Goal: Use online tool/utility: Use online tool/utility

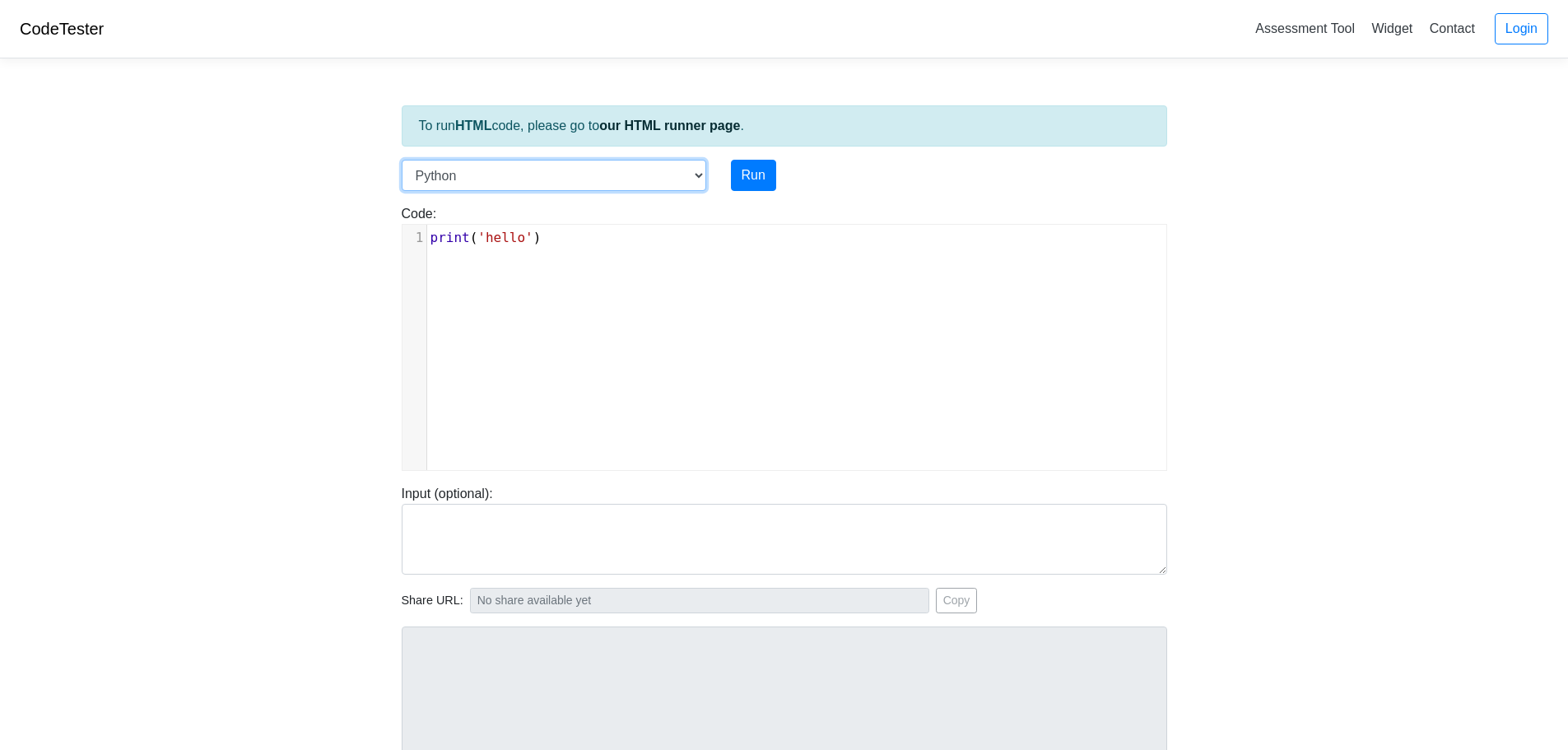
click at [696, 185] on select "C C++ Go Java Javascript Python Ruby" at bounding box center [554, 174] width 304 height 31
click at [402, 159] on select "C C++ Go Java Javascript Python Ruby" at bounding box center [554, 174] width 304 height 31
click at [765, 172] on button "Run" at bounding box center [753, 174] width 45 height 31
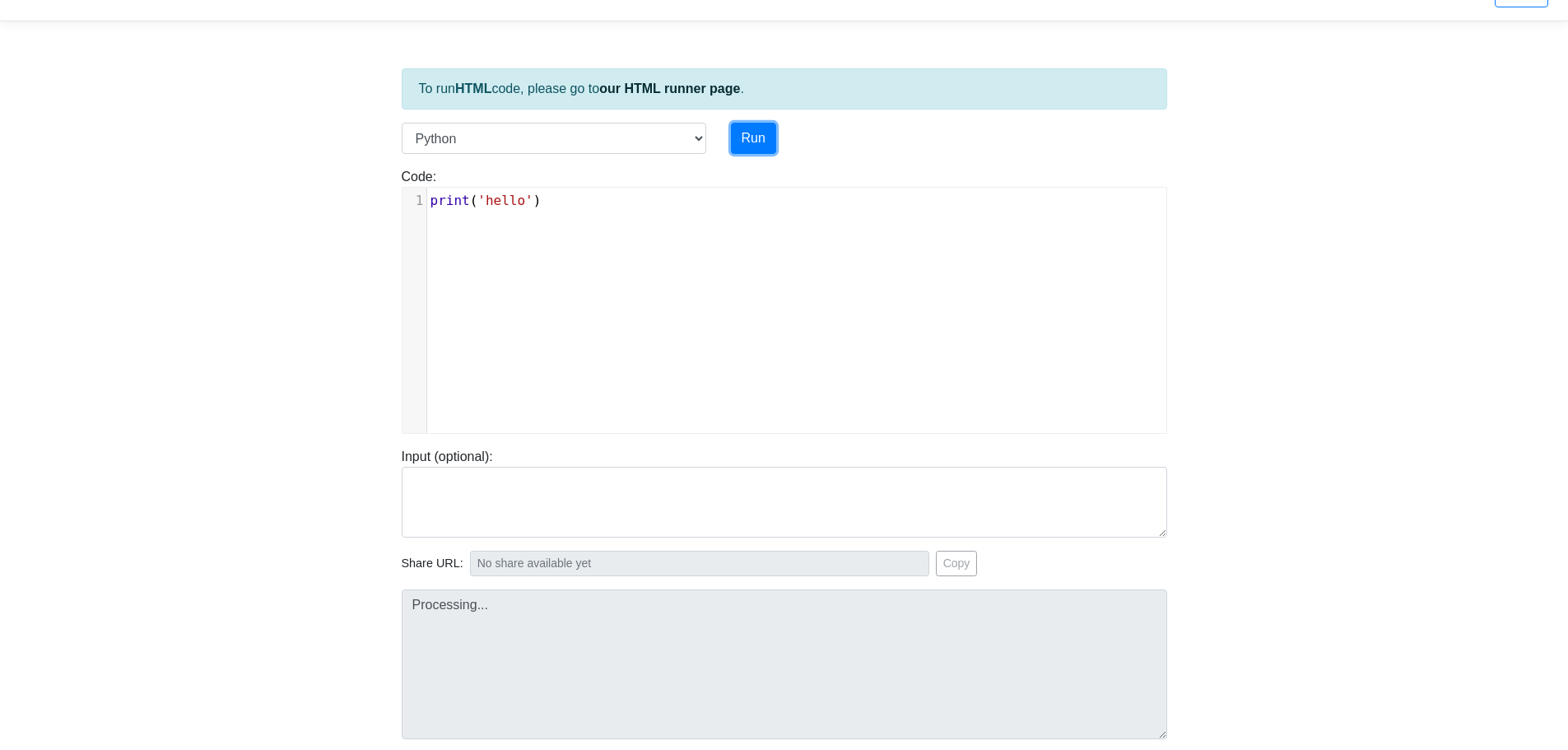
type input "[URL][DOMAIN_NAME]"
type textarea "Stdout: hello"
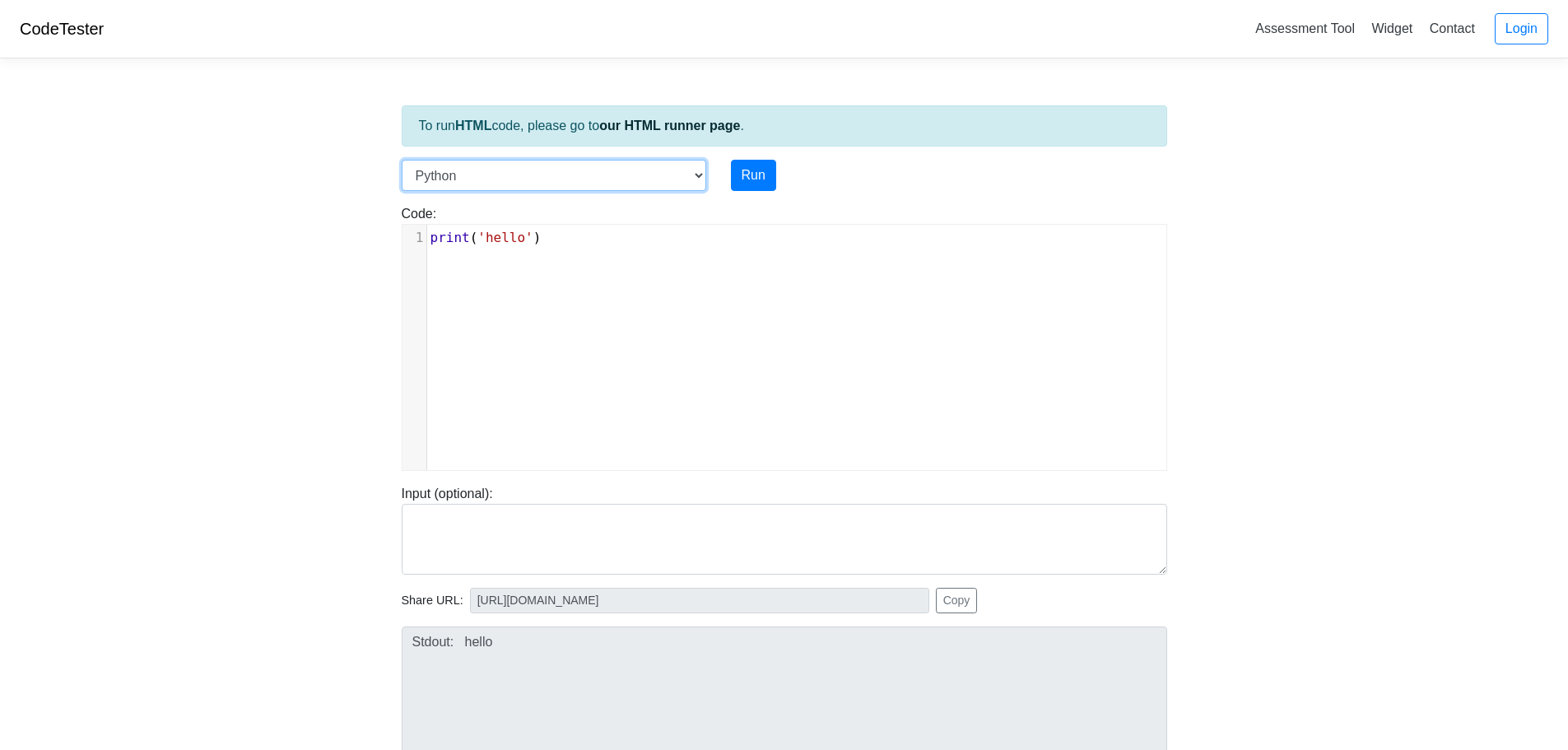
click at [696, 174] on select "C C++ Go Java Javascript Python Ruby" at bounding box center [554, 174] width 304 height 31
select select "cpp"
click at [402, 159] on select "C C++ Go Java Javascript Python Ruby" at bounding box center [554, 174] width 304 height 31
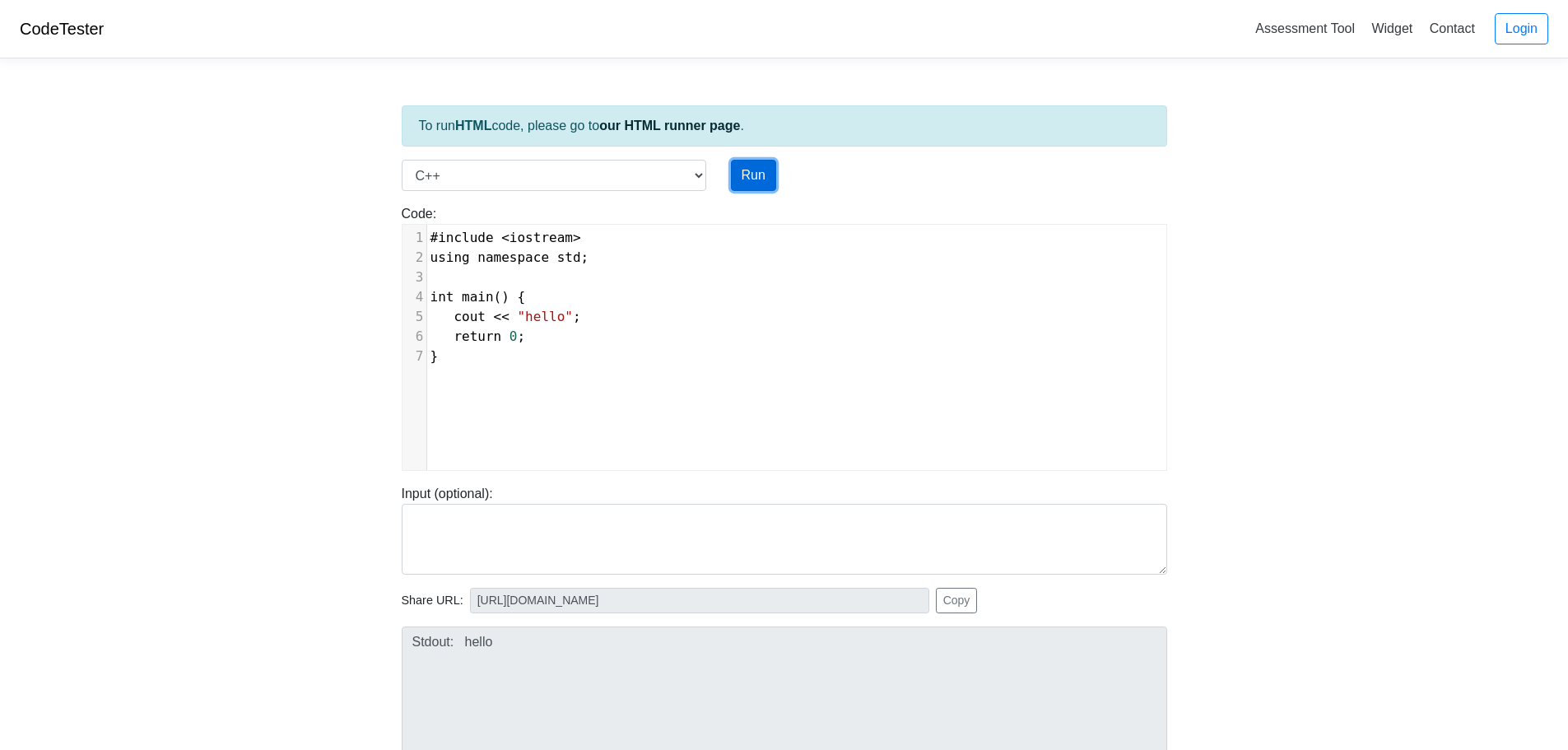
click at [753, 173] on button "Run" at bounding box center [753, 174] width 45 height 31
type input "[URL][DOMAIN_NAME]"
type textarea "Stdout: hello"
click at [693, 175] on select "C C++ Go Java Javascript Python Ruby" at bounding box center [554, 174] width 304 height 31
select select "java"
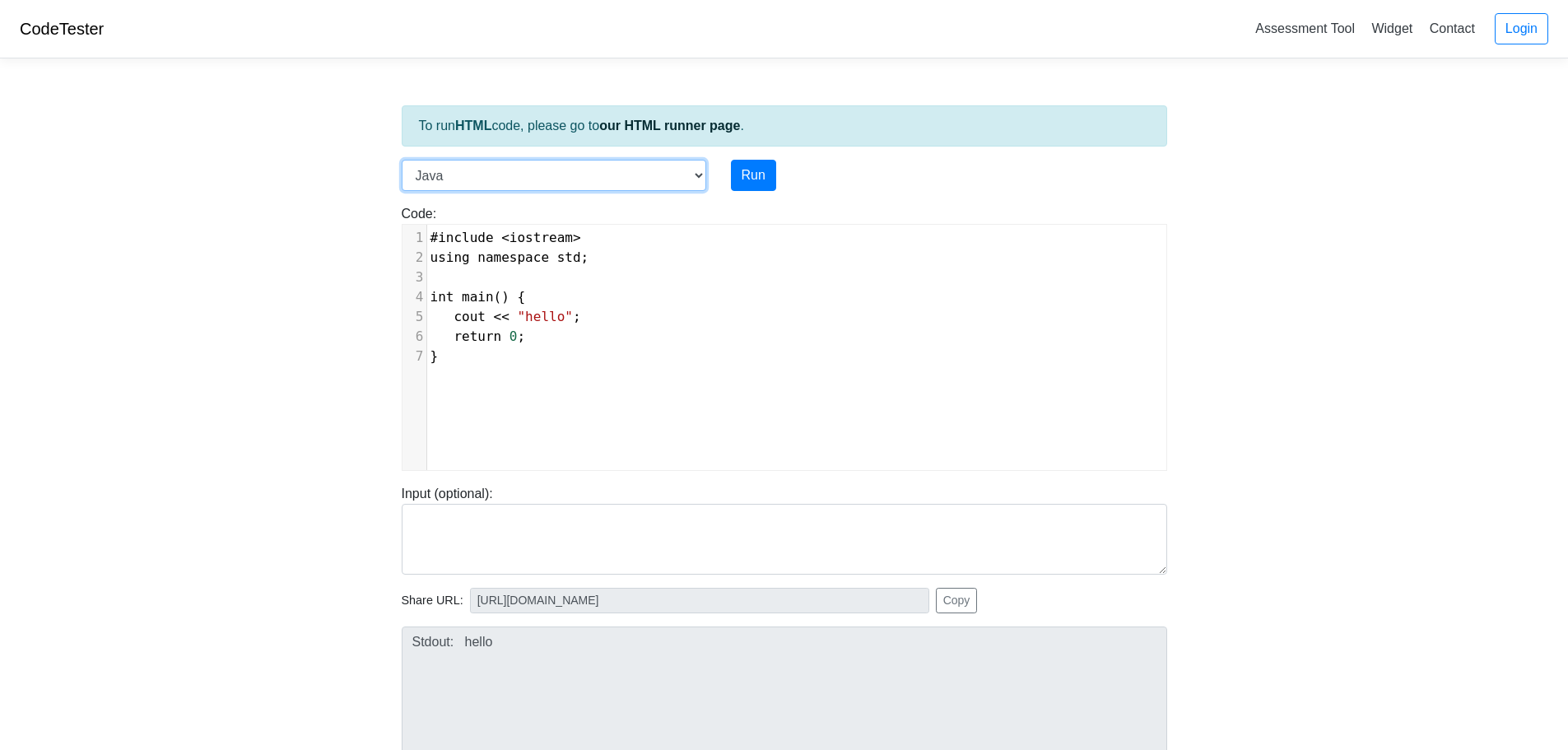
click at [402, 159] on select "C C++ Go Java Javascript Python Ruby" at bounding box center [554, 174] width 304 height 31
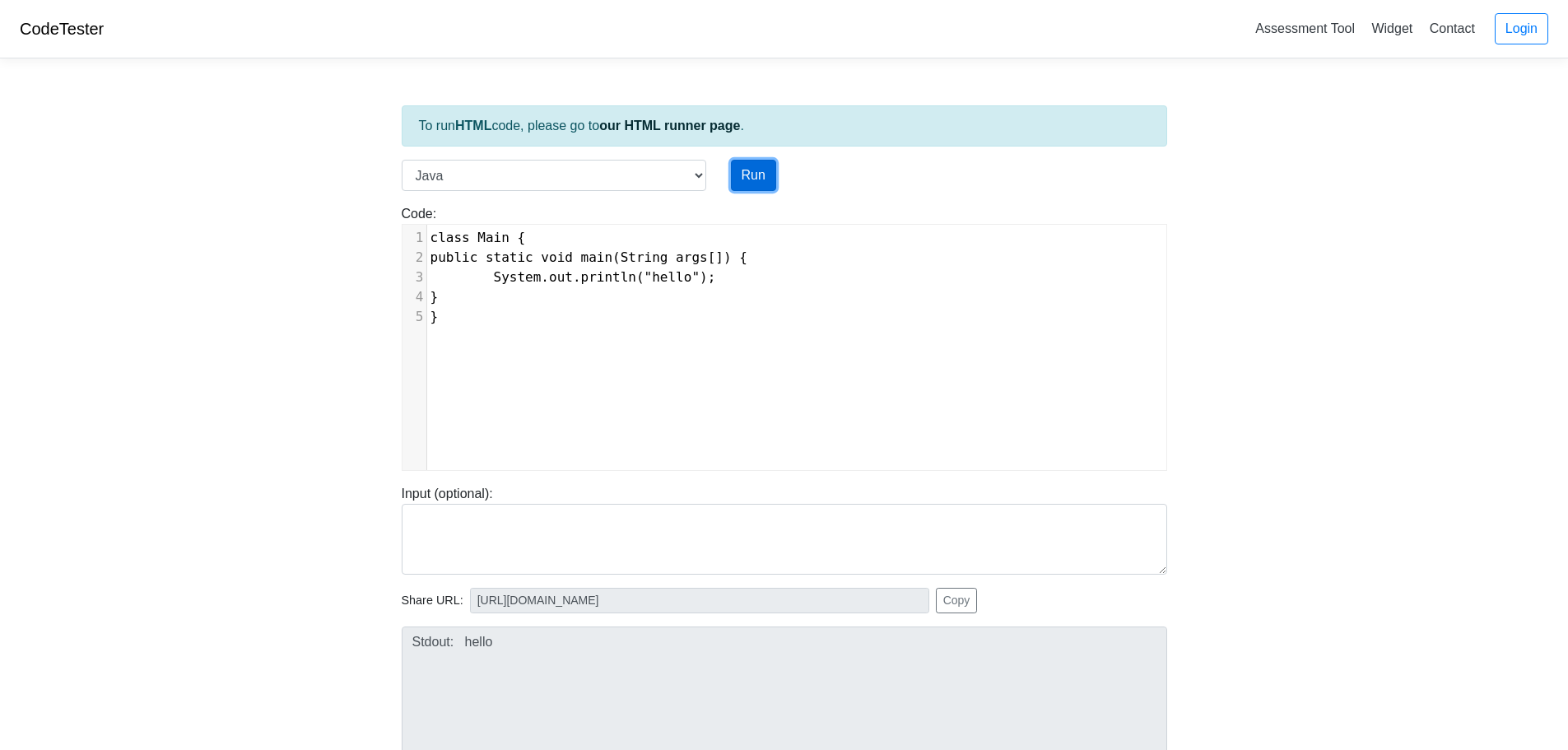
click at [757, 181] on button "Run" at bounding box center [753, 174] width 45 height 31
type input "[URL][DOMAIN_NAME]"
type textarea "Stdout: hello"
click at [671, 126] on link "our HTML runner page" at bounding box center [669, 126] width 141 height 14
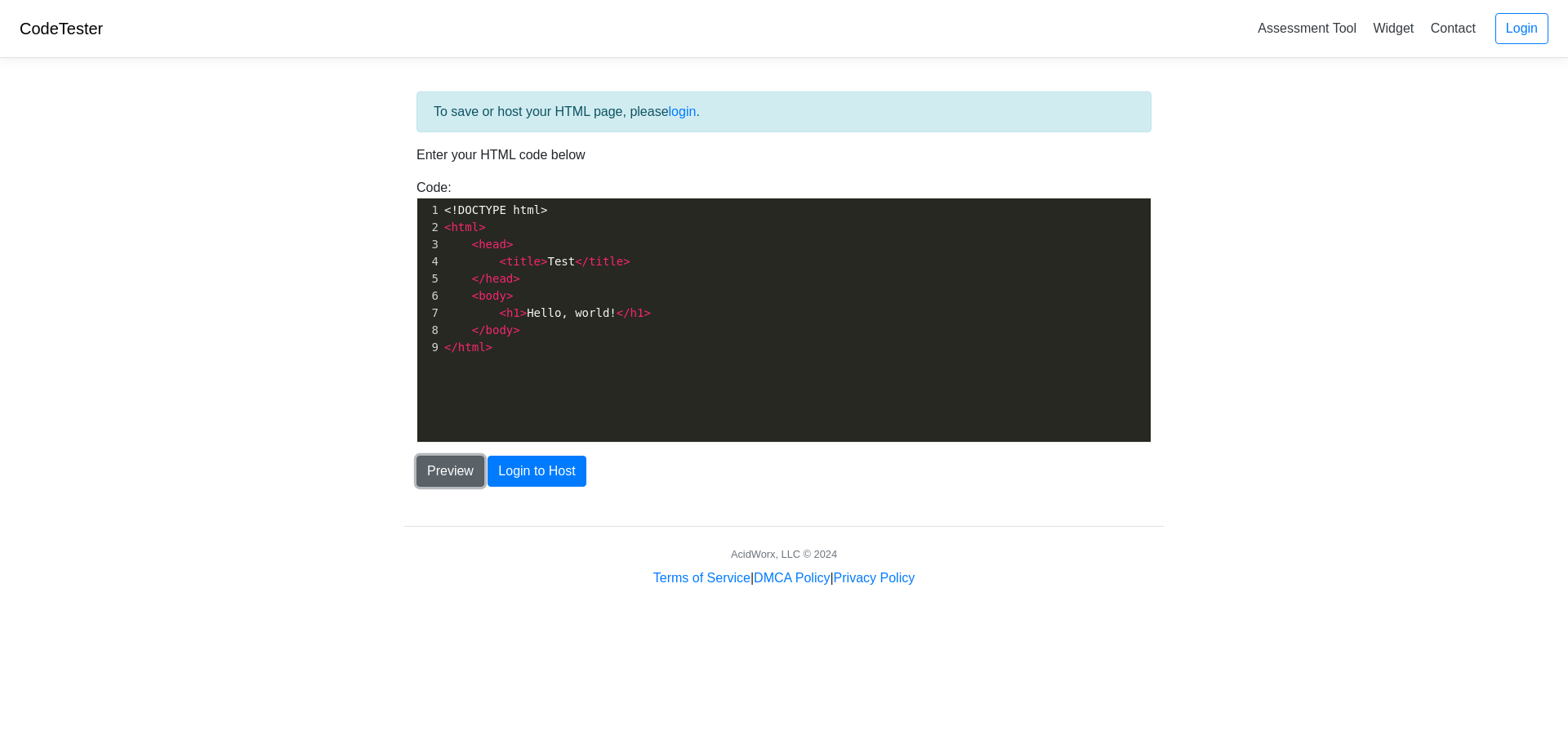
click at [452, 476] on button "Preview" at bounding box center [450, 471] width 68 height 31
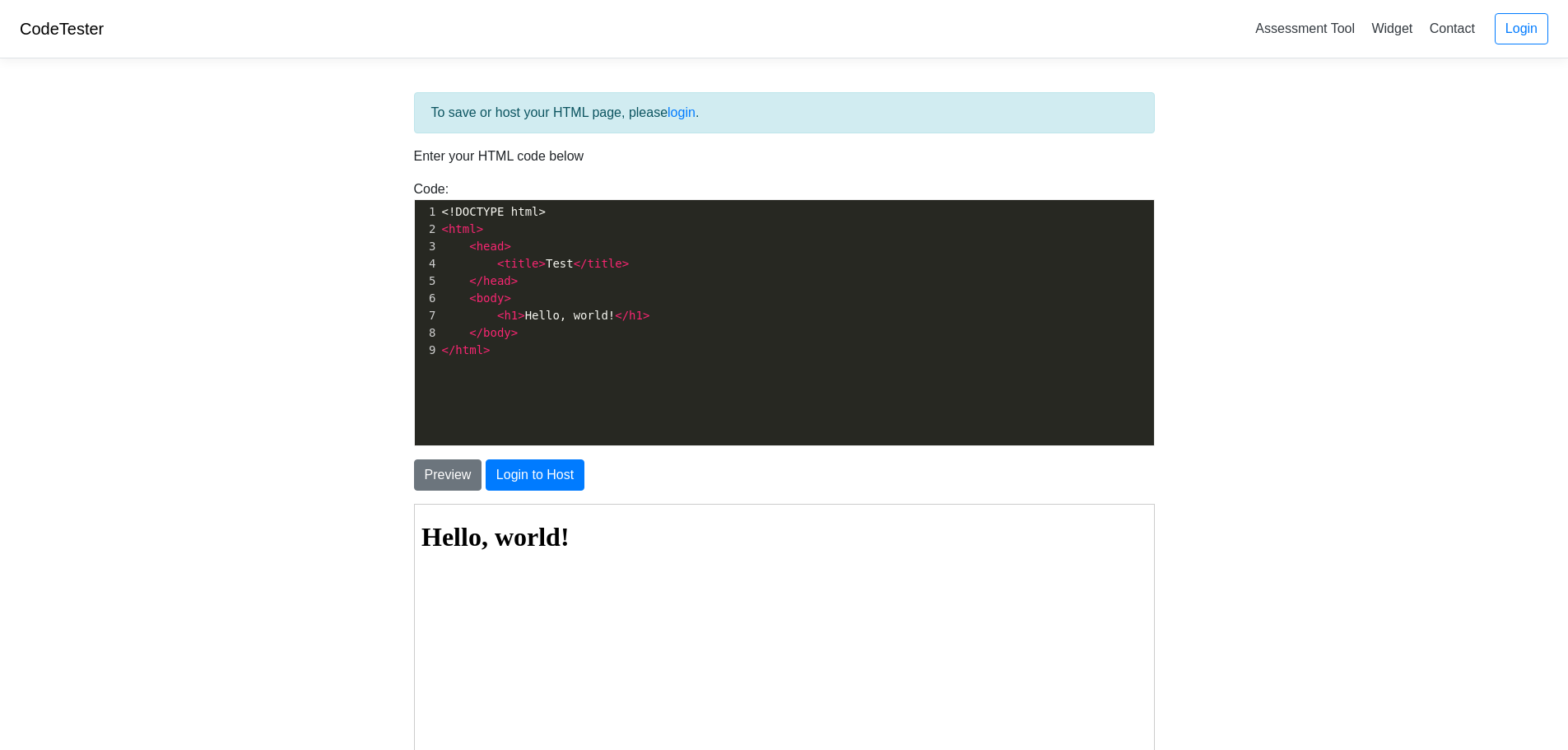
scroll to position [6, 0]
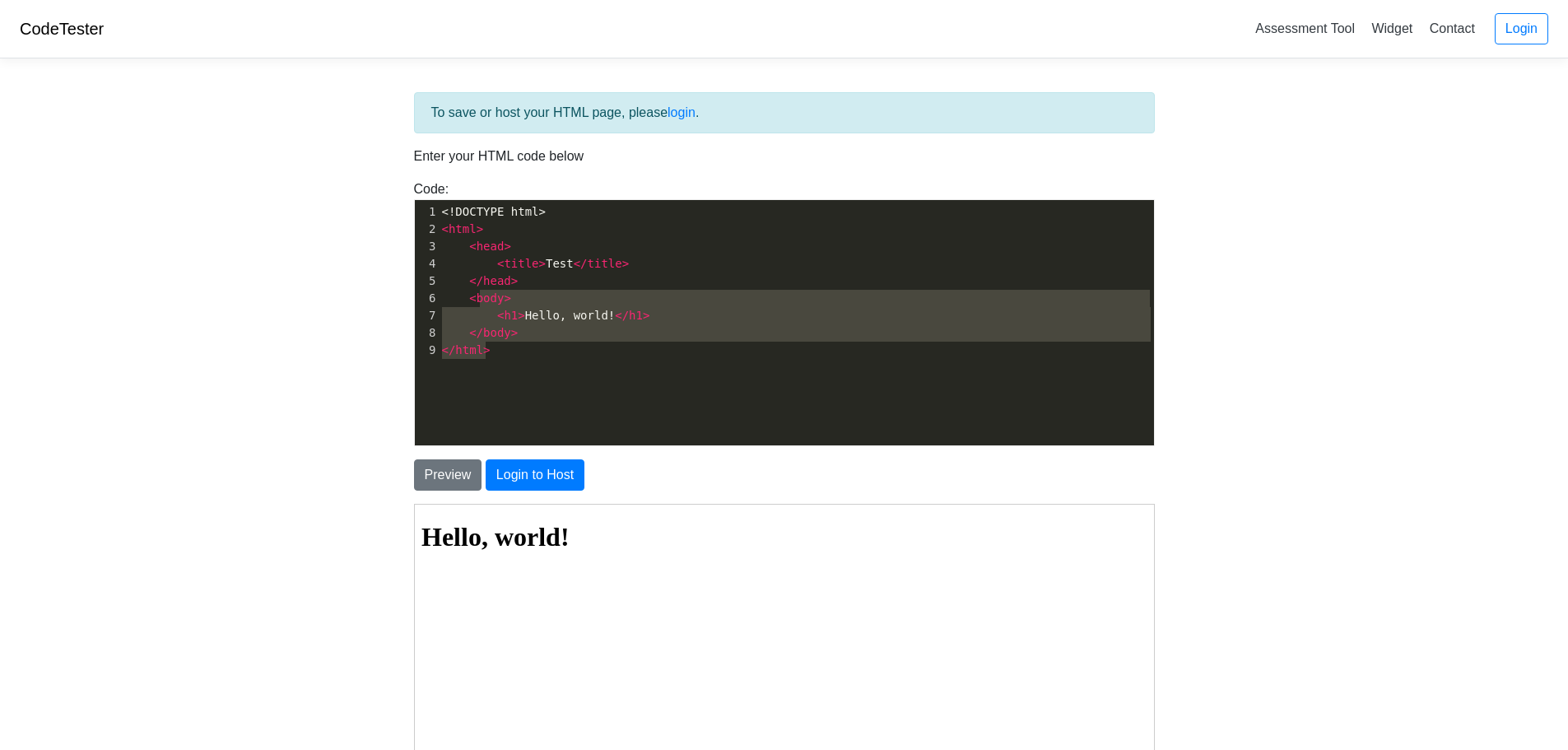
type textarea "<!DOCTYPE html> <html> <head> <title>Test</title> </head> <body> <h1>Hello, wor…"
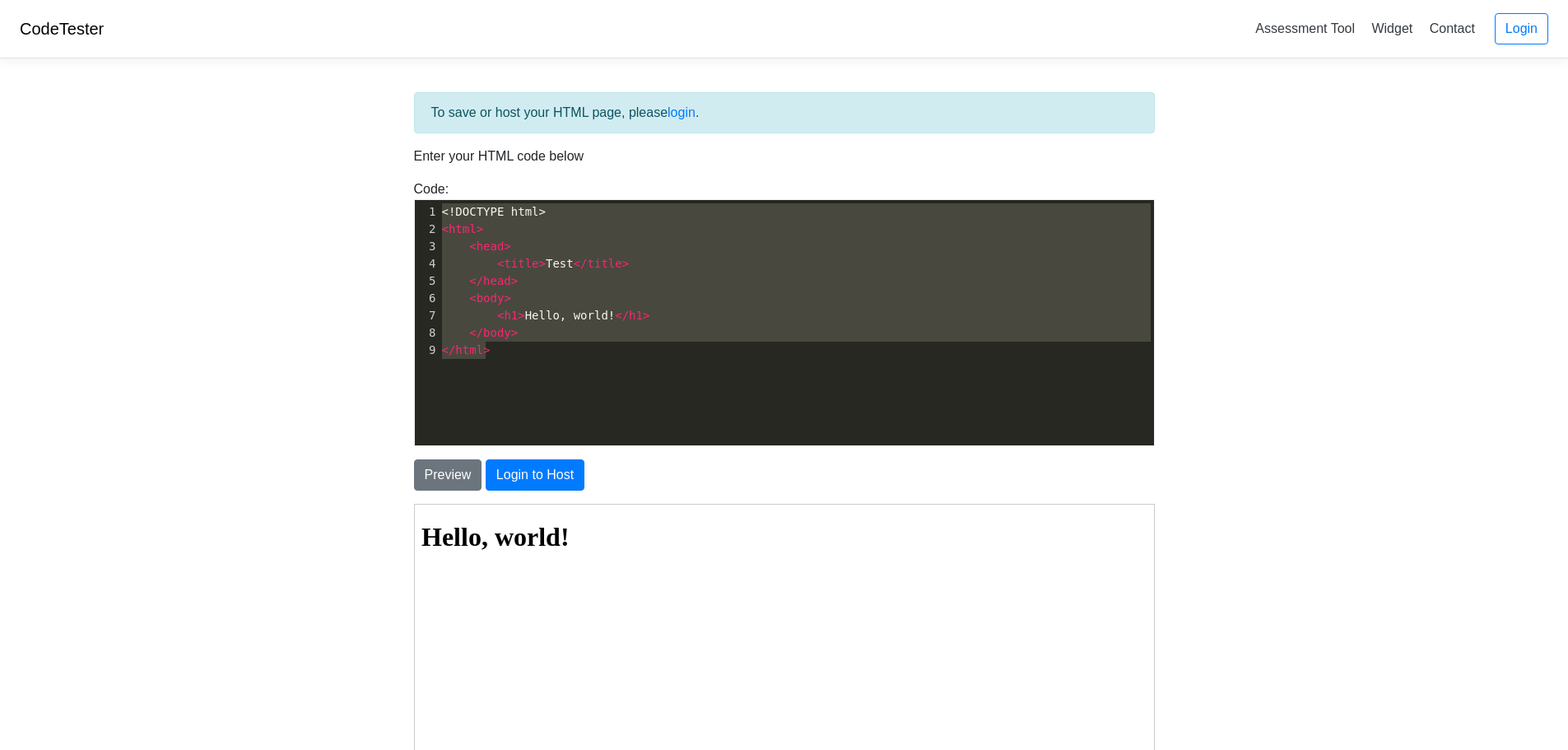
drag, startPoint x: 492, startPoint y: 341, endPoint x: 437, endPoint y: 187, distance: 163.5
click at [437, 187] on div "Code: <!DOCTYPE html> <html> <head> <title>Test</title> </head> <body> <h1>Hell…" at bounding box center [784, 313] width 765 height 266
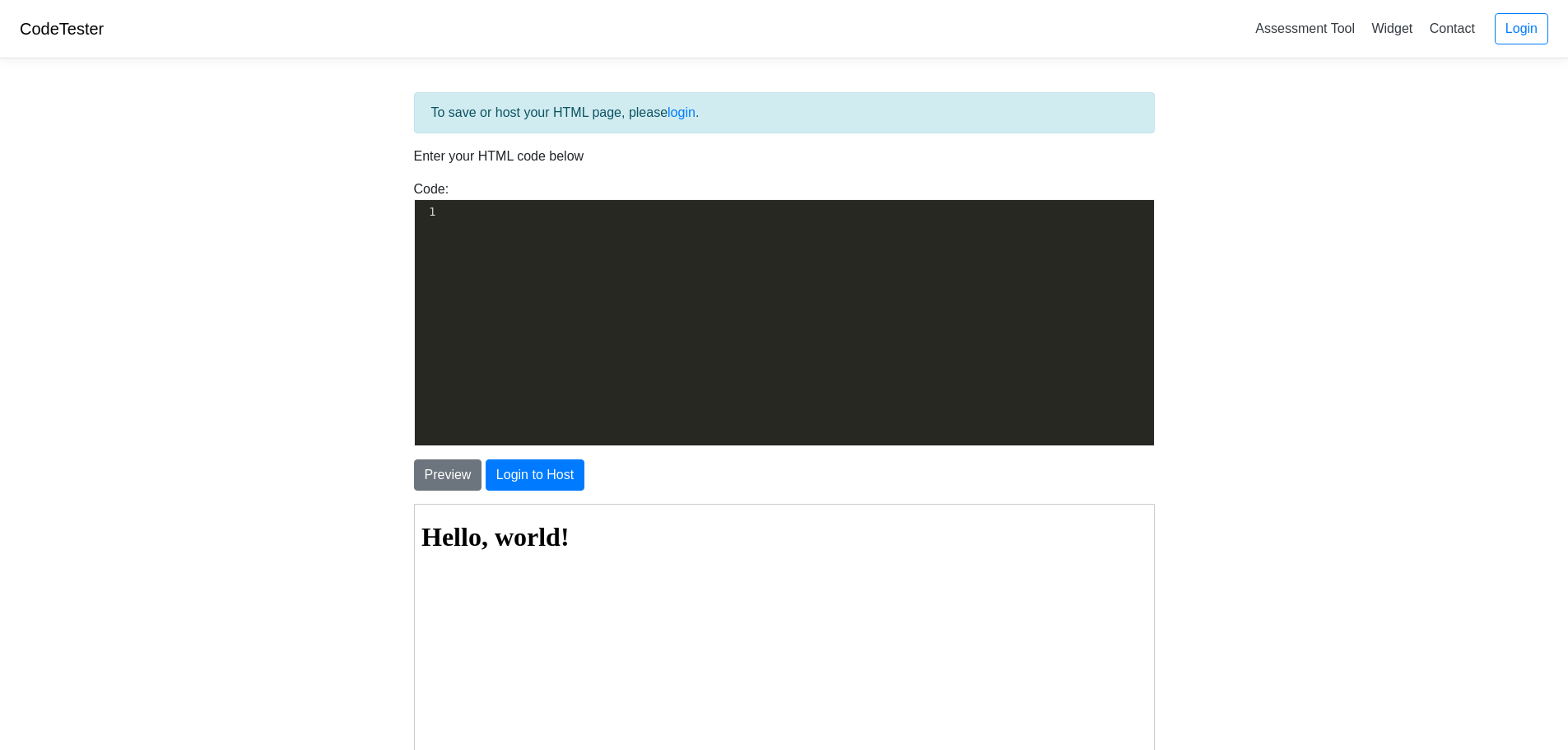
scroll to position [2031, 0]
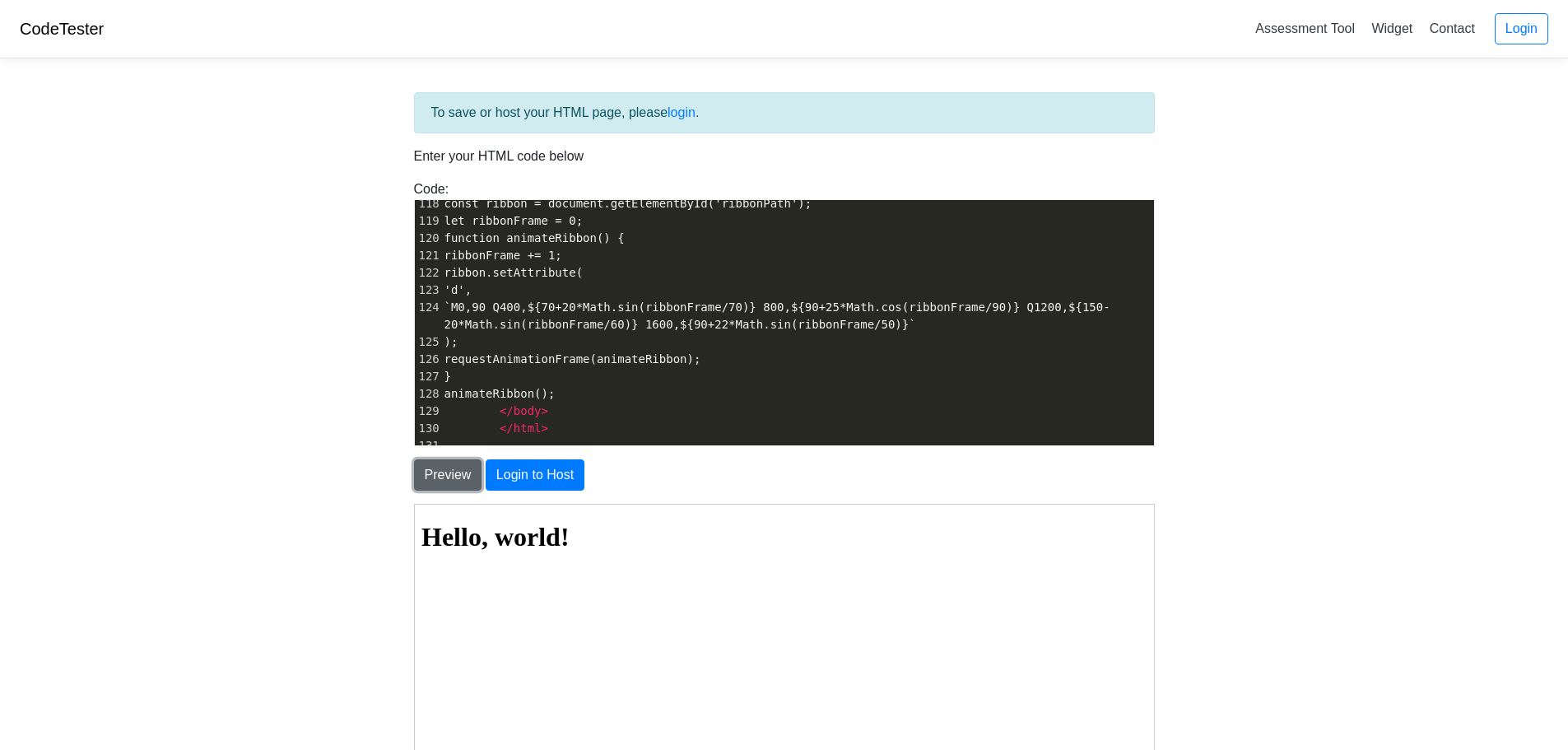
click at [452, 467] on button "Preview" at bounding box center [447, 474] width 68 height 31
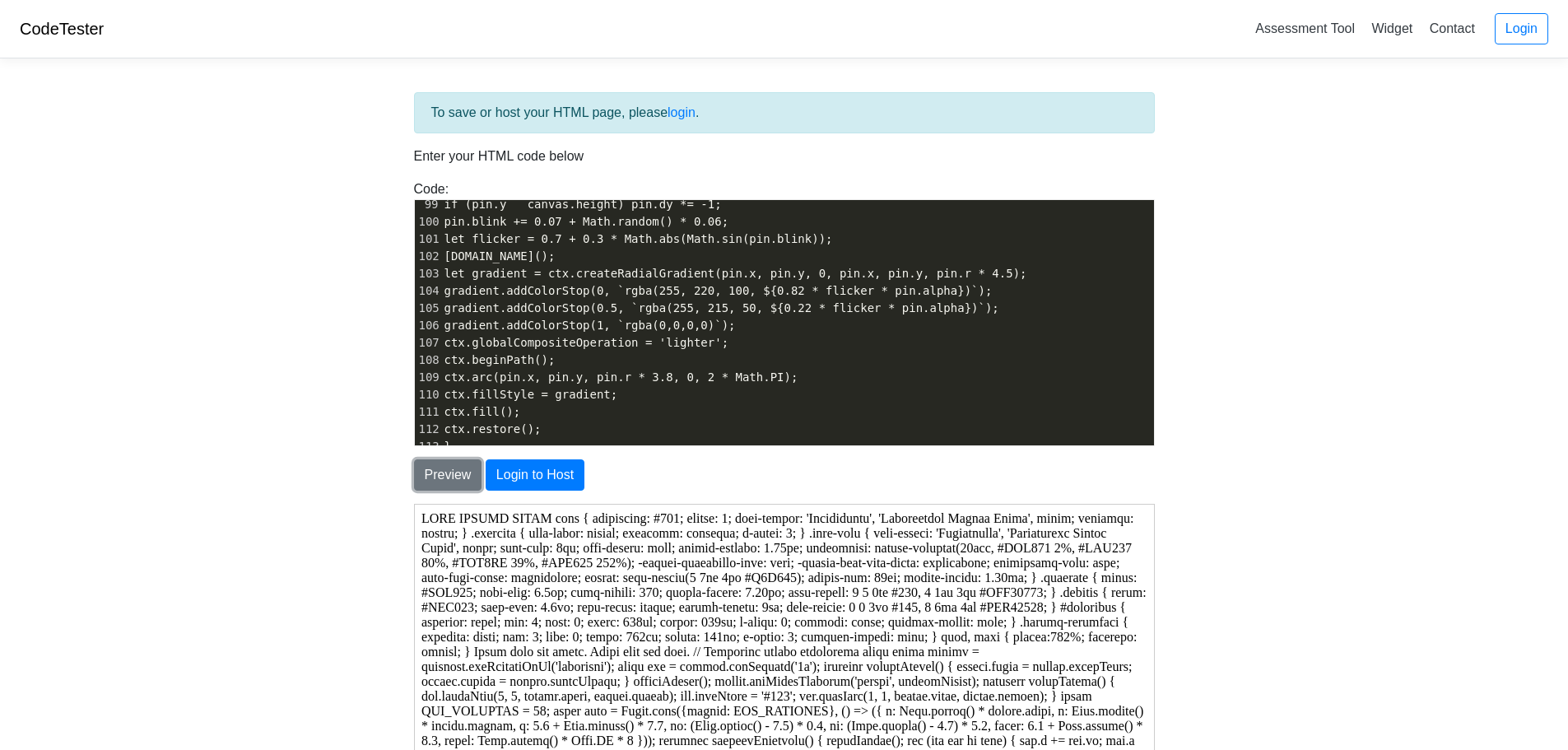
scroll to position [0, 0]
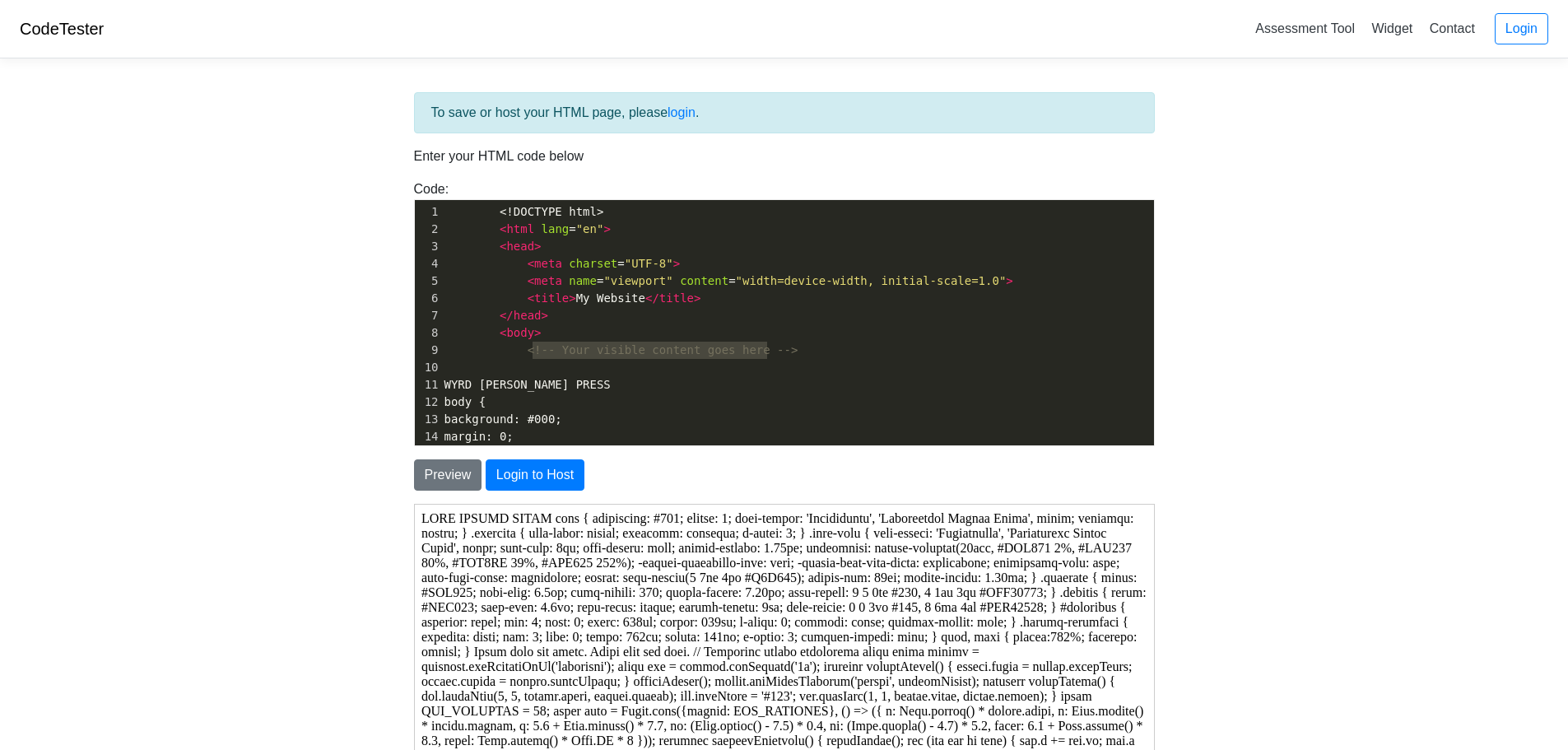
type textarea "!-- Your visible content goes here -->"
drag, startPoint x: 775, startPoint y: 352, endPoint x: 528, endPoint y: 346, distance: 247.1
click at [528, 346] on pre "<!-- Your visible content goes here -->" at bounding box center [798, 350] width 713 height 18
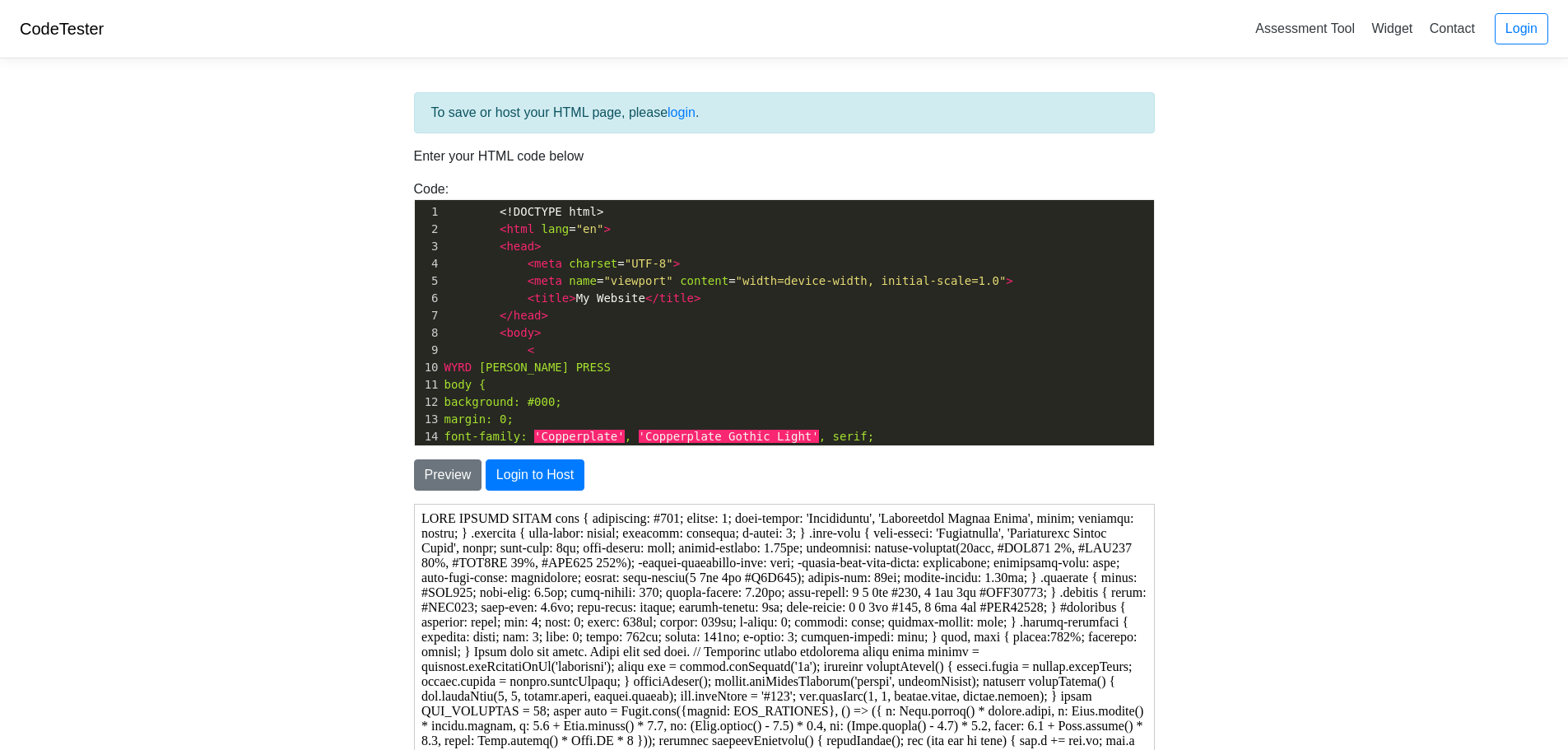
type textarea "-"
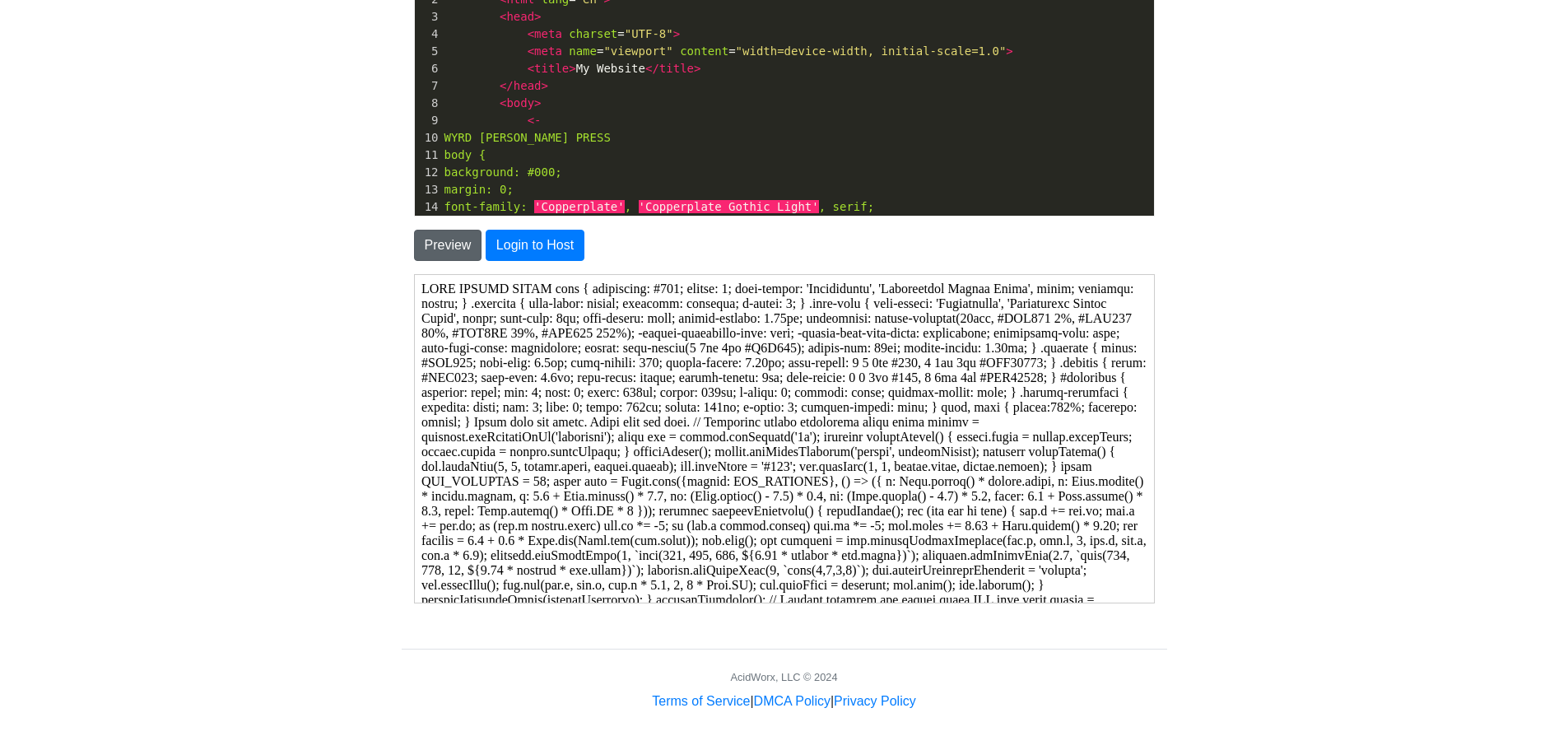
type textarea "-"
click at [463, 242] on button "Preview" at bounding box center [447, 245] width 68 height 31
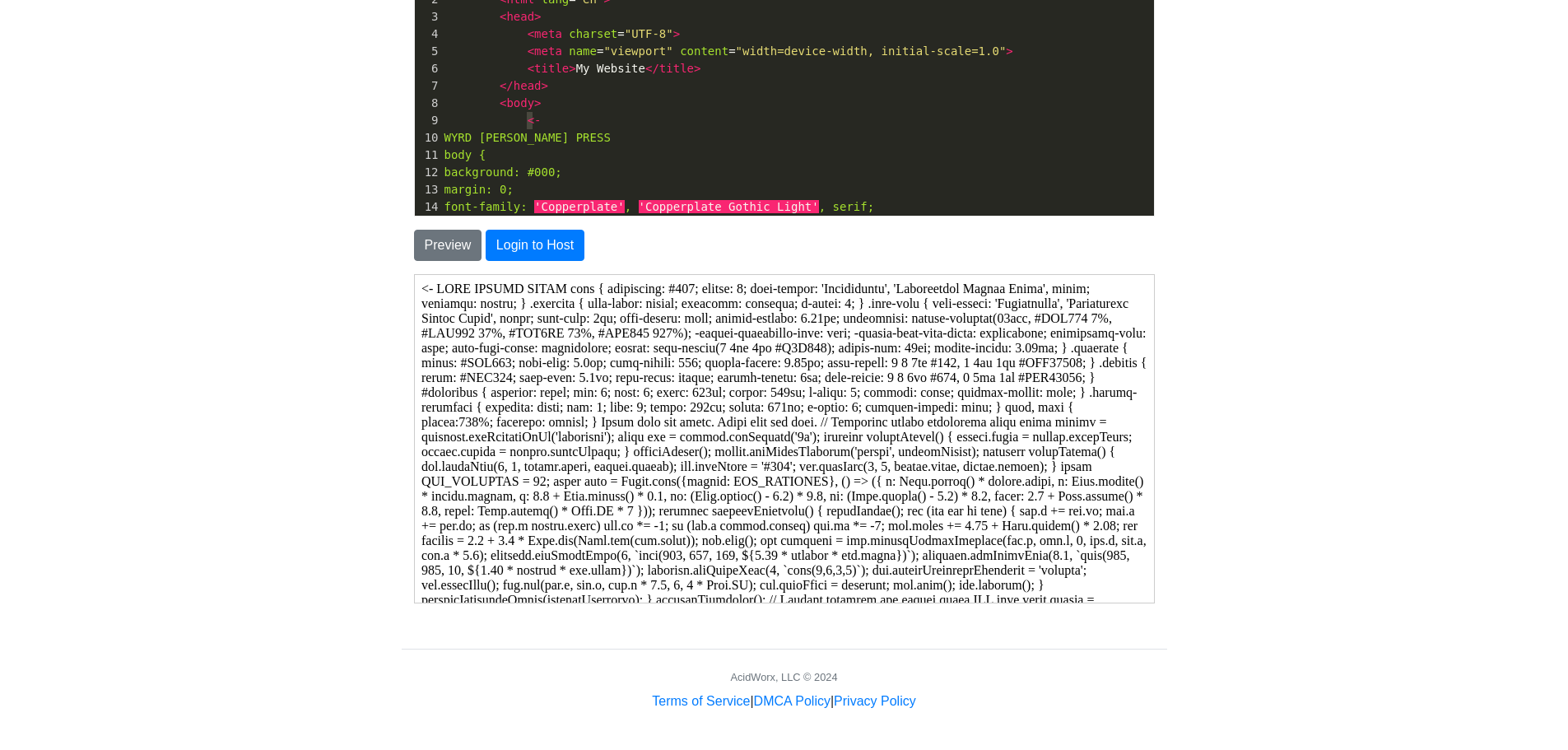
type textarea "<-"
drag, startPoint x: 527, startPoint y: 121, endPoint x: 509, endPoint y: 121, distance: 18.0
click at [509, 121] on pre "< -" at bounding box center [798, 121] width 713 height 18
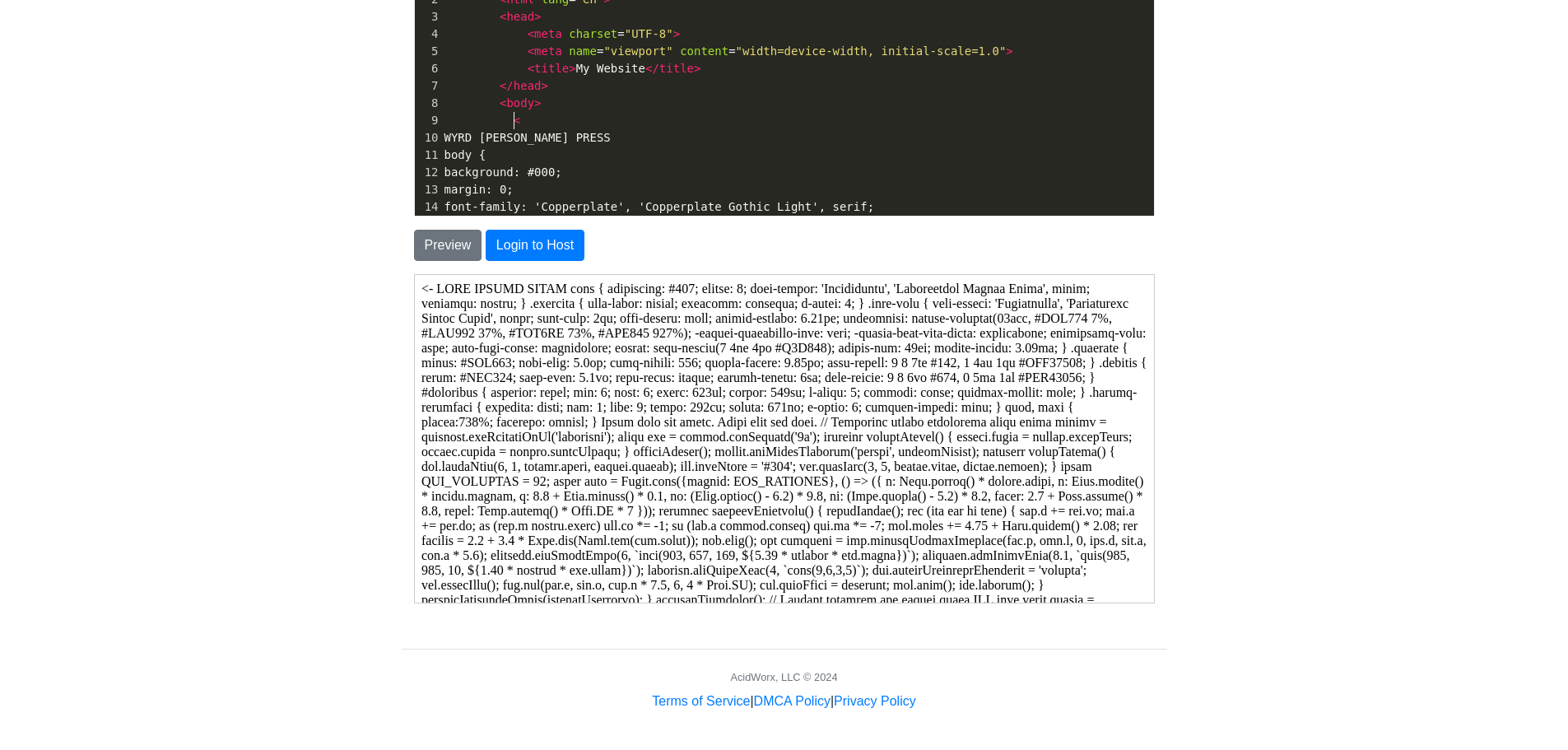
type textarea "<"
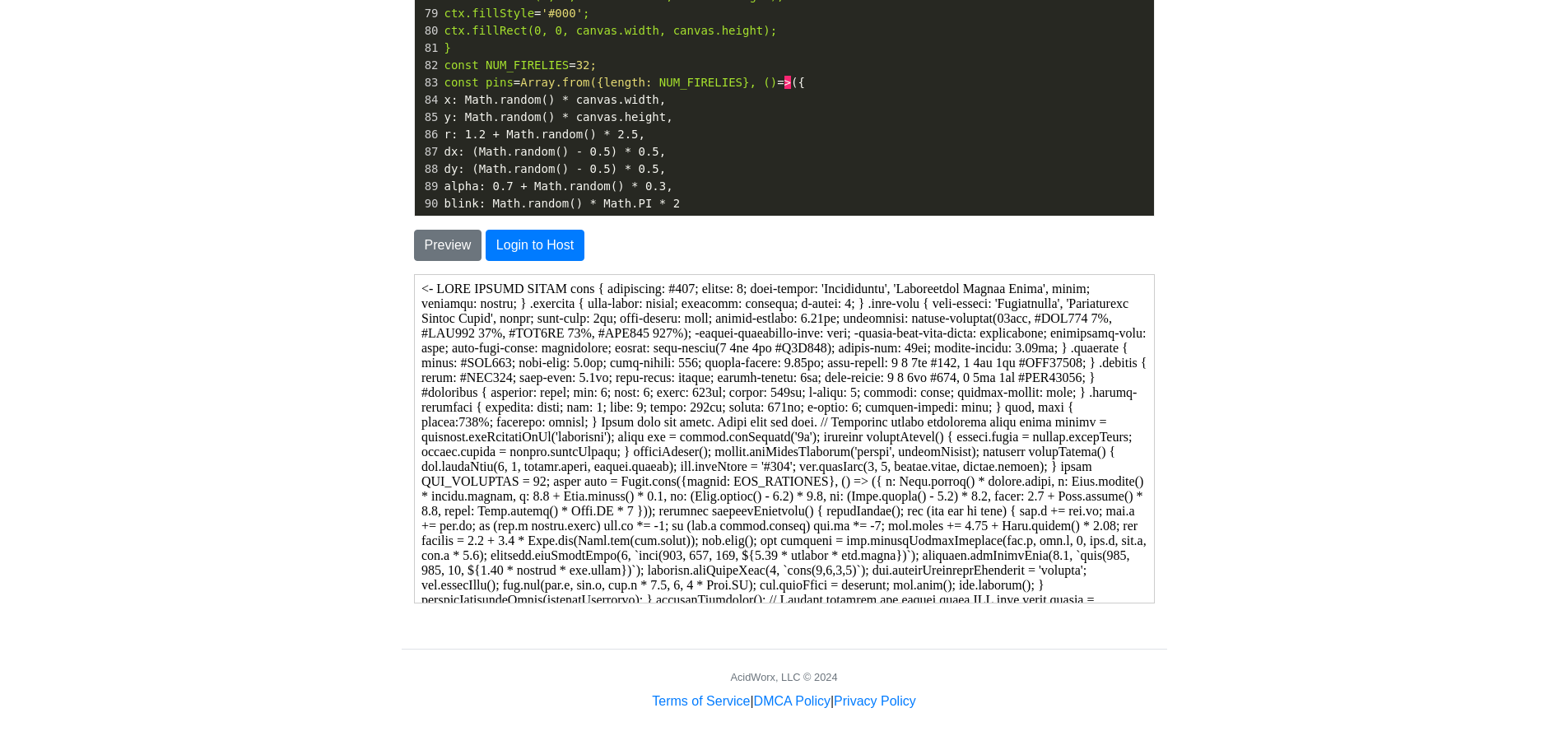
click at [780, 84] on span "const pins = Array.from({length: NUM_FIRELIES}, () = > ({" at bounding box center [624, 83] width 361 height 13
click at [430, 244] on button "Preview" at bounding box center [447, 245] width 68 height 31
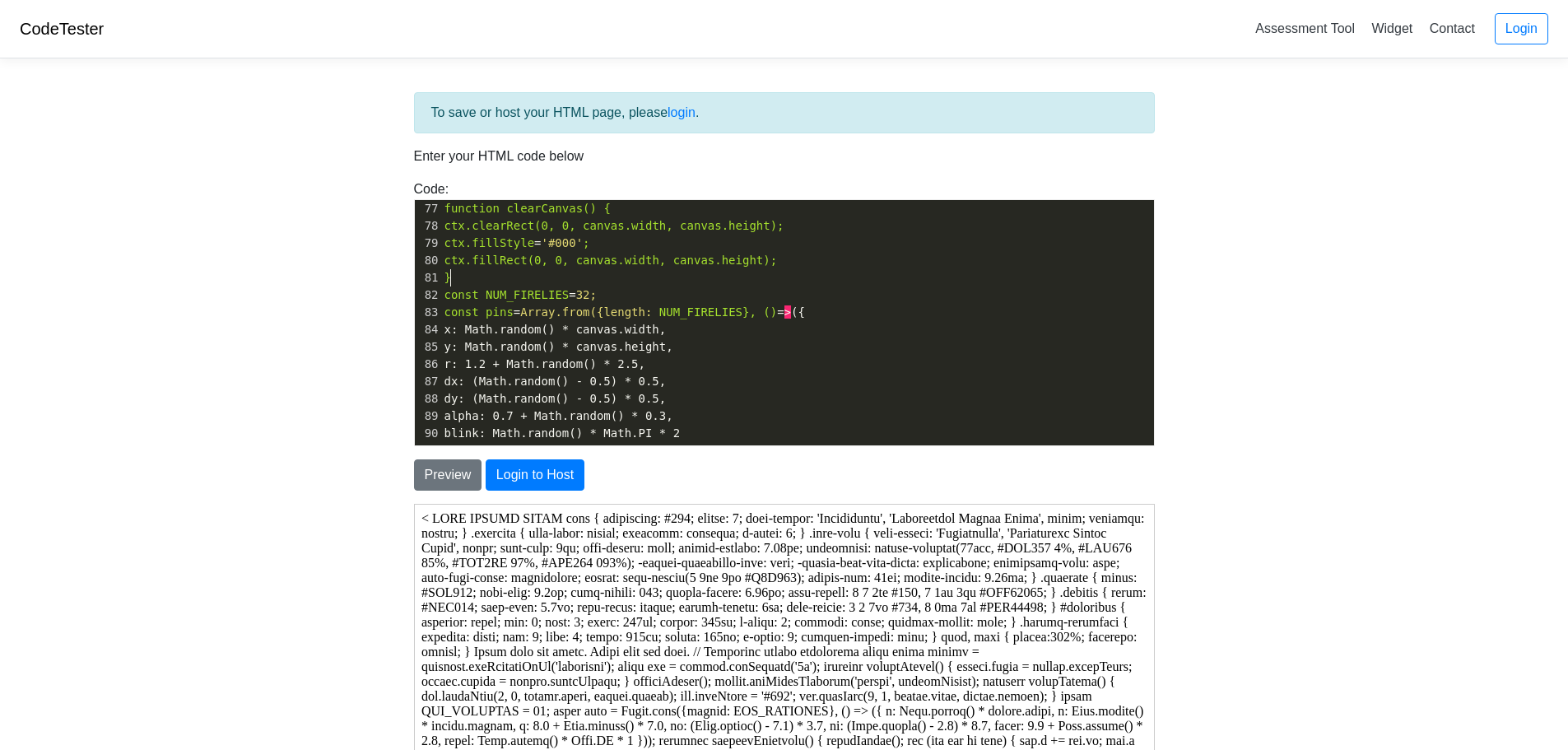
click at [551, 272] on pre "}" at bounding box center [798, 277] width 713 height 18
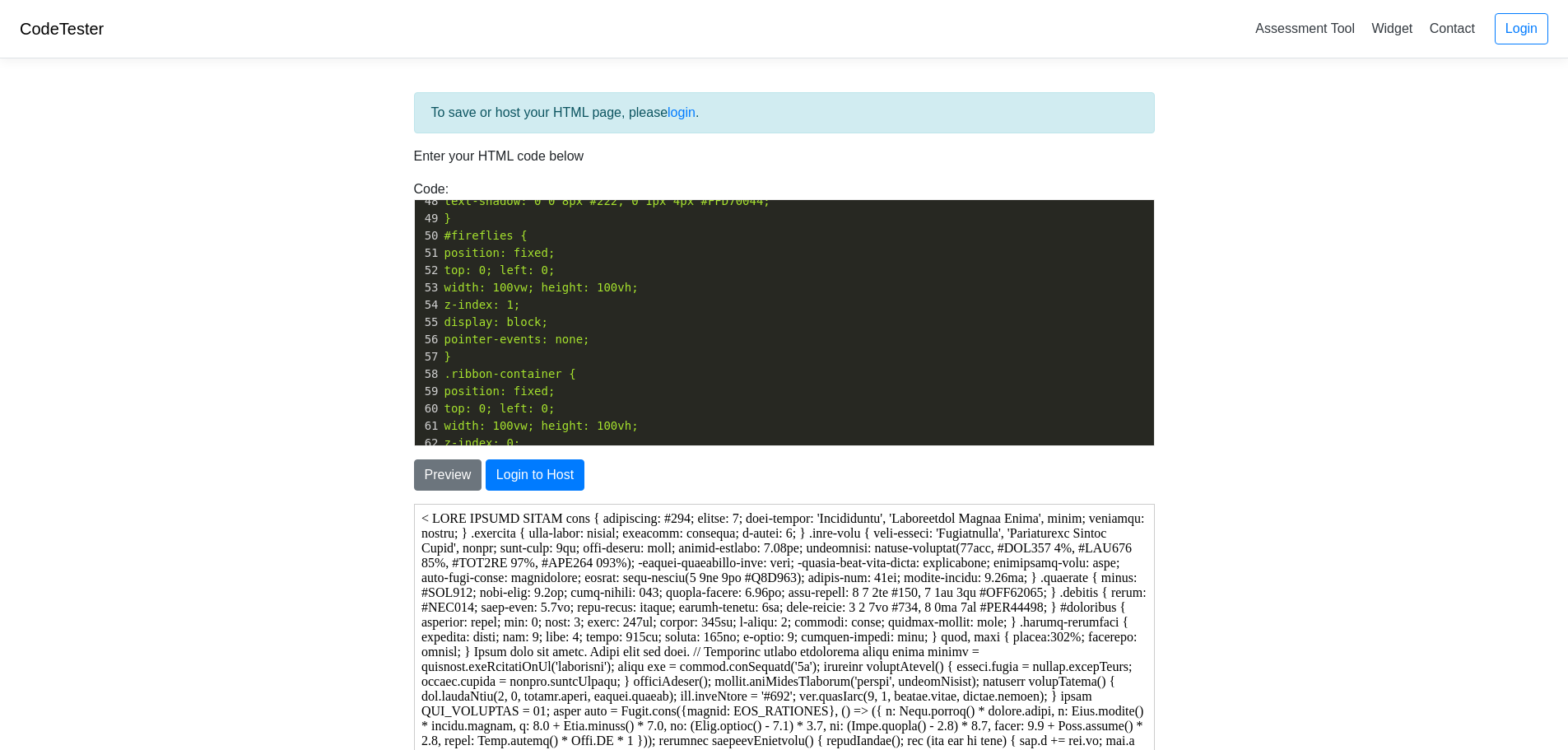
click at [685, 380] on pre ".ribbon-container {" at bounding box center [798, 374] width 713 height 18
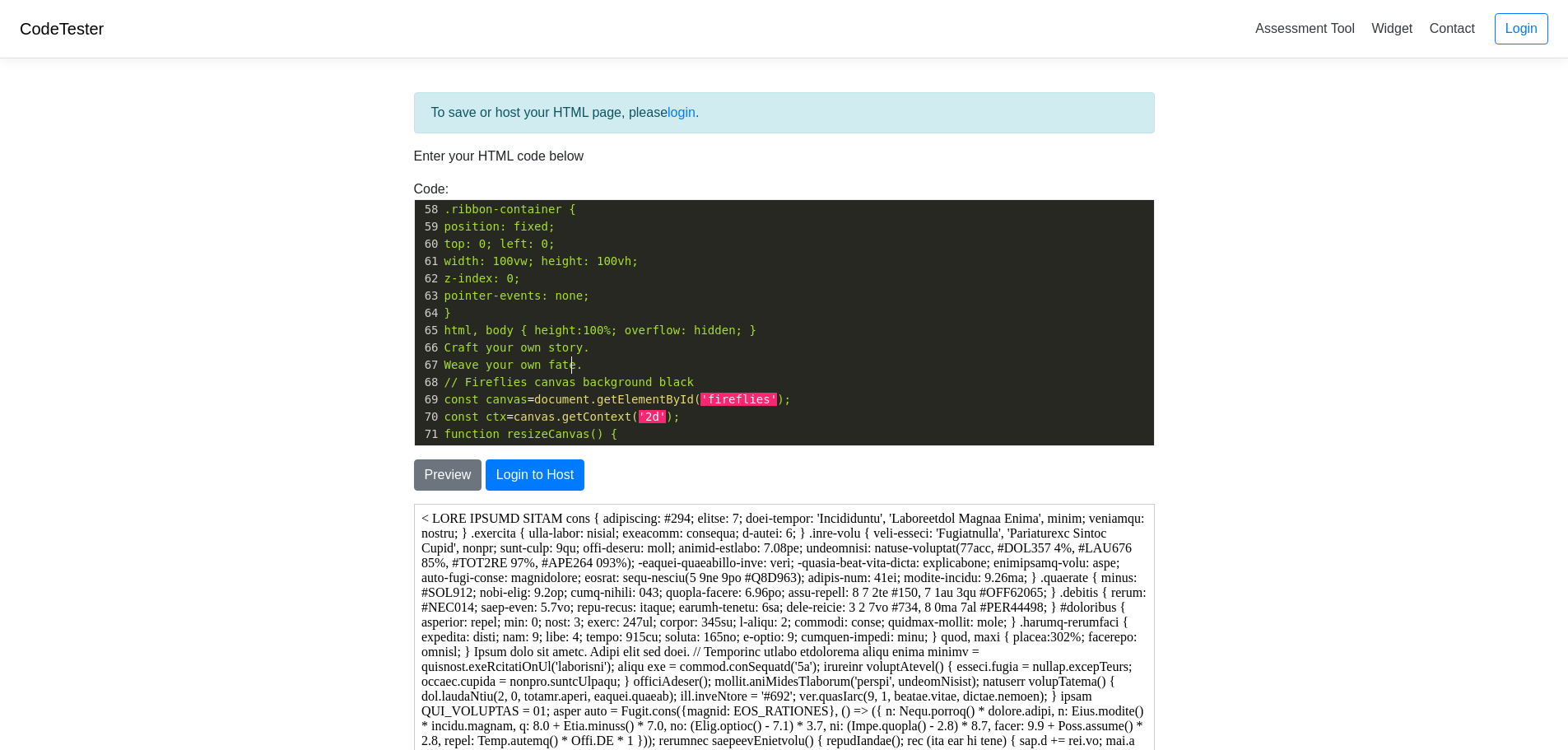
click at [610, 362] on pre "Weave your own fate." at bounding box center [798, 365] width 713 height 18
type textarea ">"
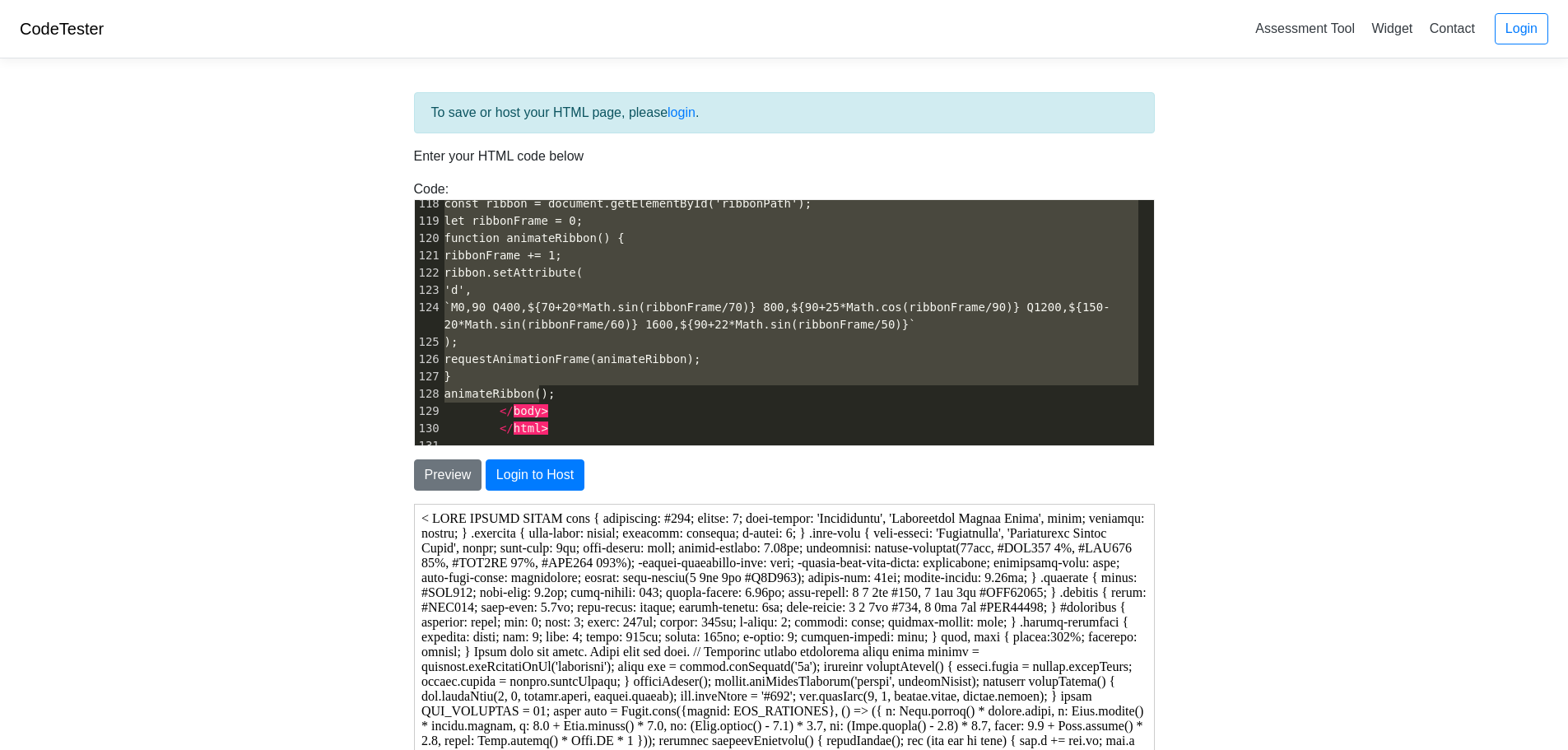
type textarea "// Fireflies canvas background black const canvas = document.getElementById('fi…"
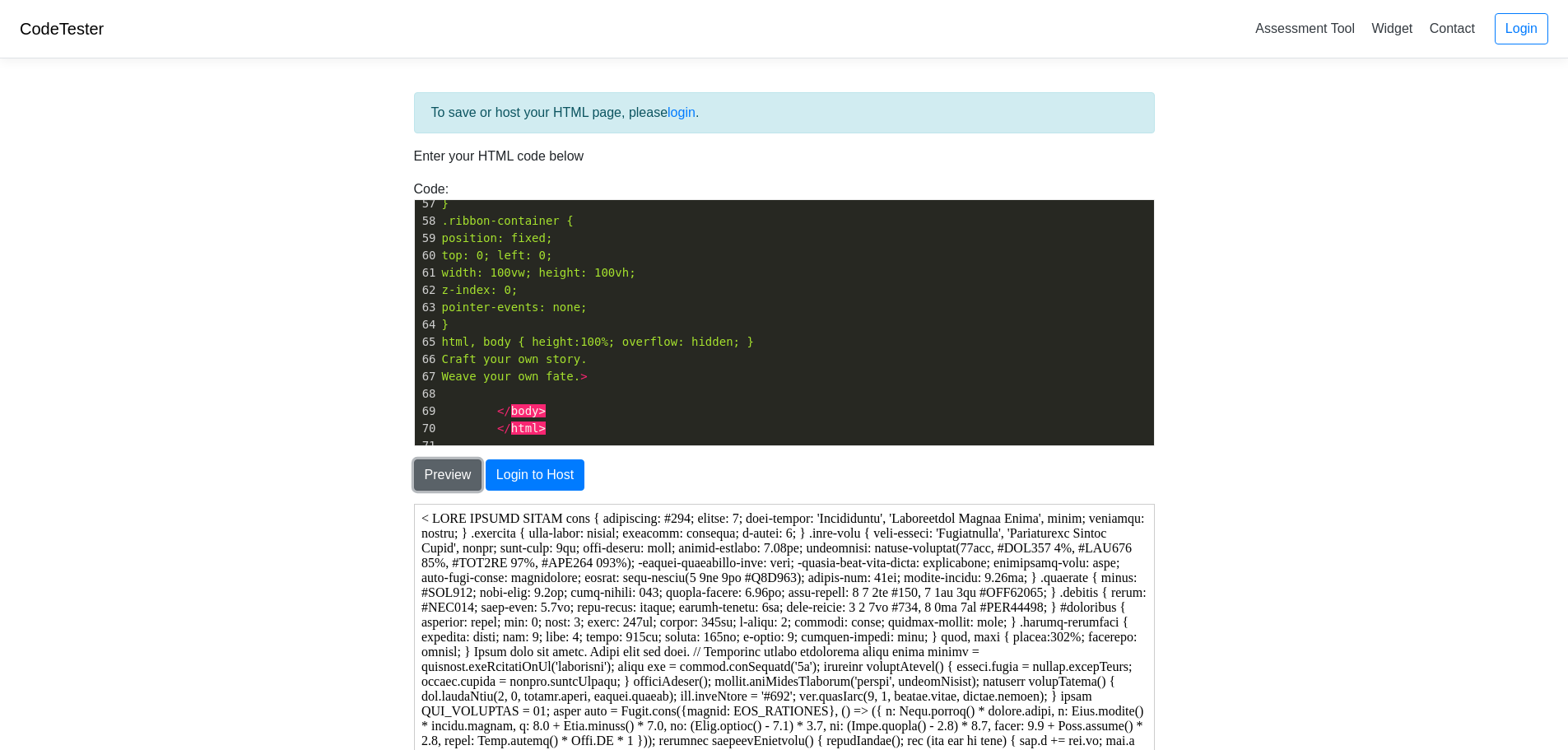
click at [450, 475] on button "Preview" at bounding box center [447, 474] width 68 height 31
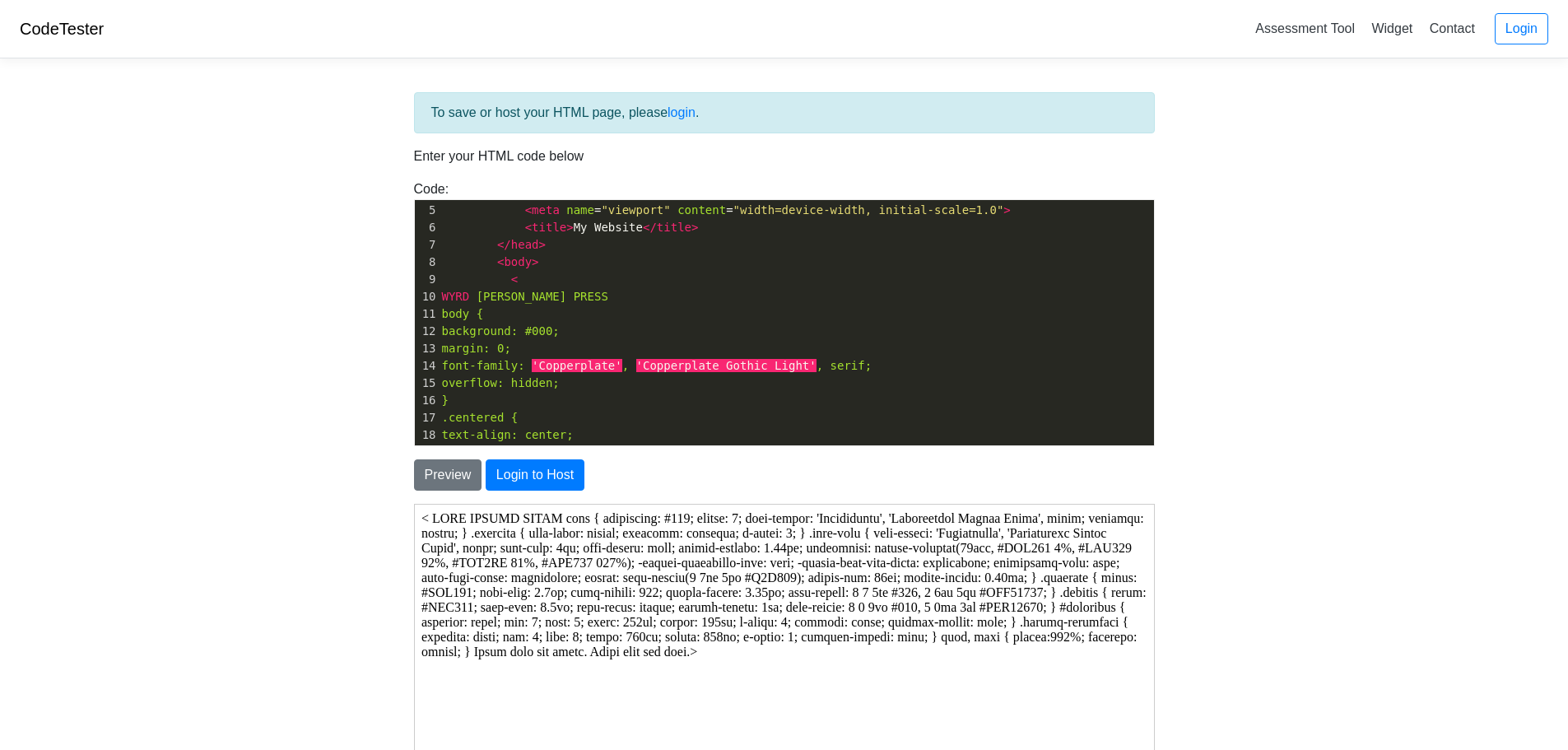
click at [534, 276] on pre "<" at bounding box center [796, 279] width 715 height 18
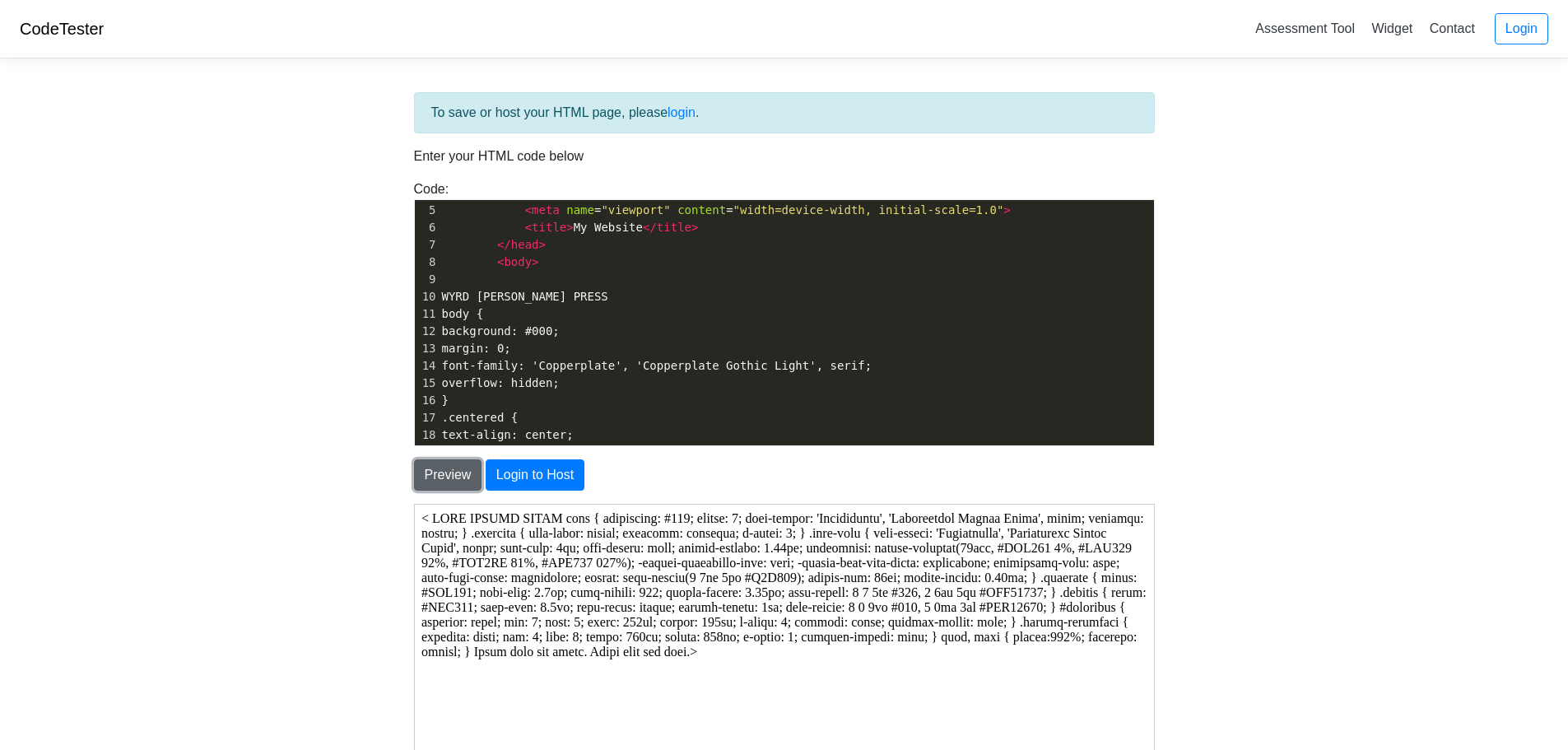
click at [463, 477] on button "Preview" at bounding box center [447, 474] width 68 height 31
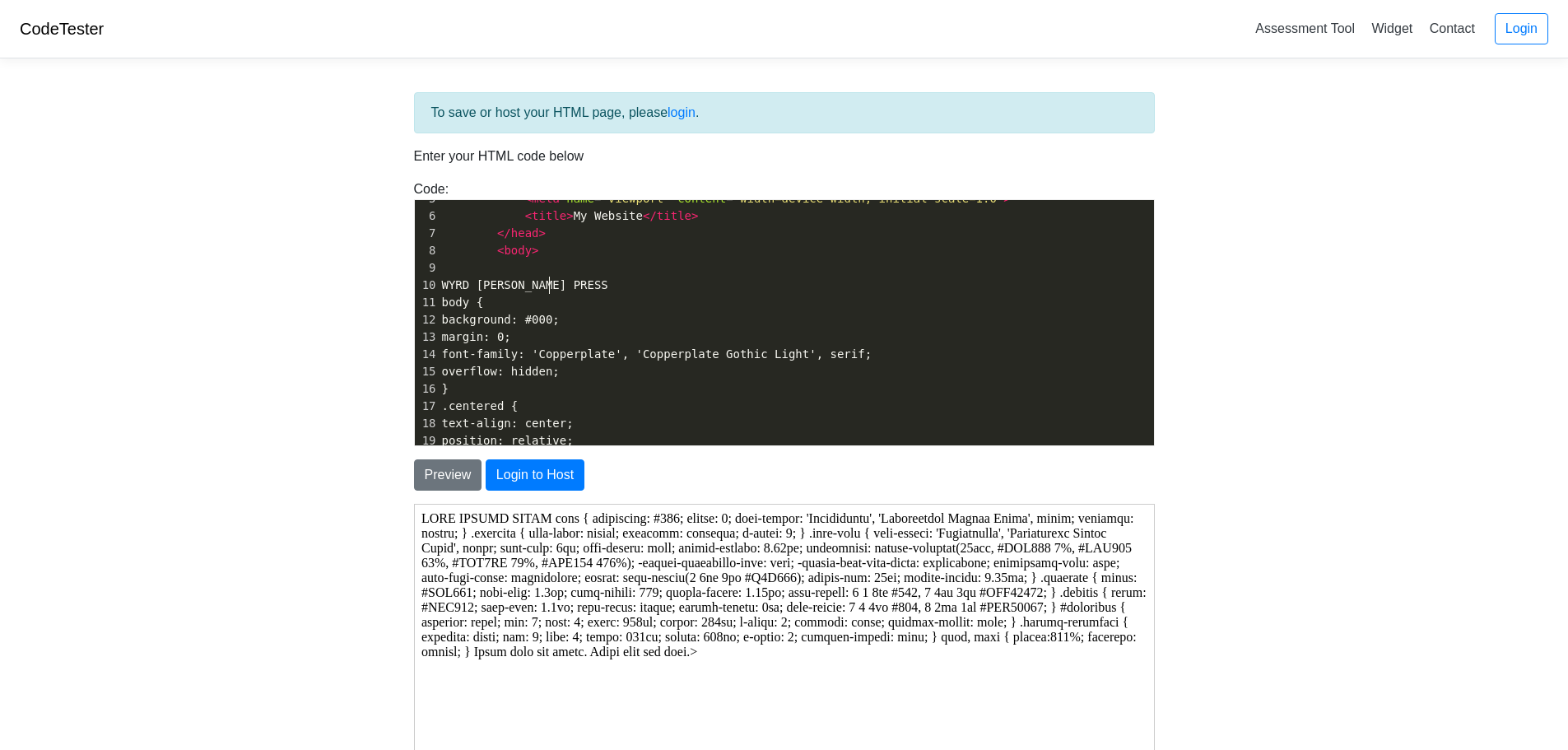
type textarea "WYRD WALKER PRESS"
drag, startPoint x: 564, startPoint y: 283, endPoint x: 369, endPoint y: 287, distance: 195.0
click at [369, 287] on body "CodeTester Assessment Tool Widget Contact Login To save or host your HTML page,…" at bounding box center [784, 470] width 1568 height 940
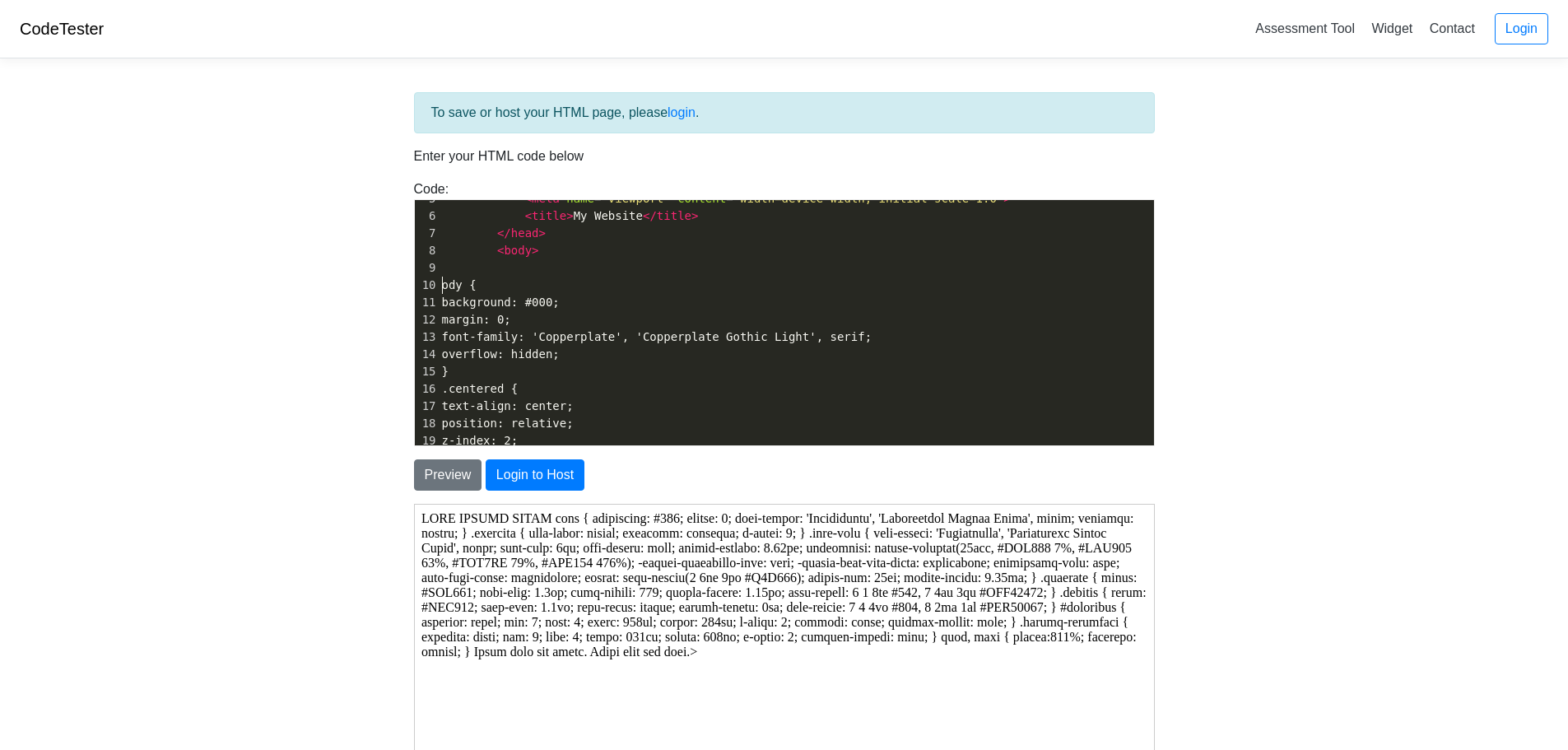
type textarea "b"
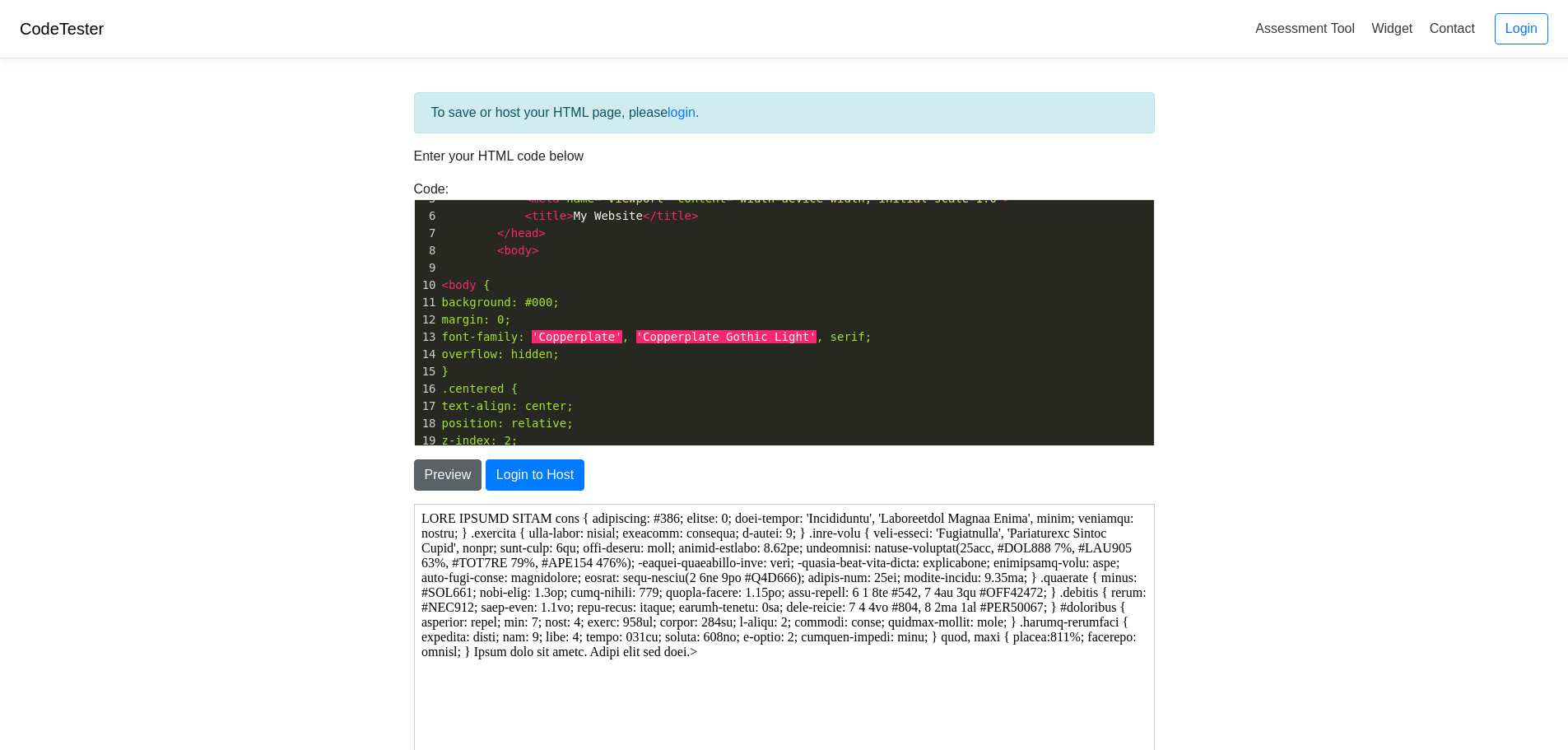
type textarea "<"
click at [451, 475] on button "Preview" at bounding box center [447, 474] width 68 height 31
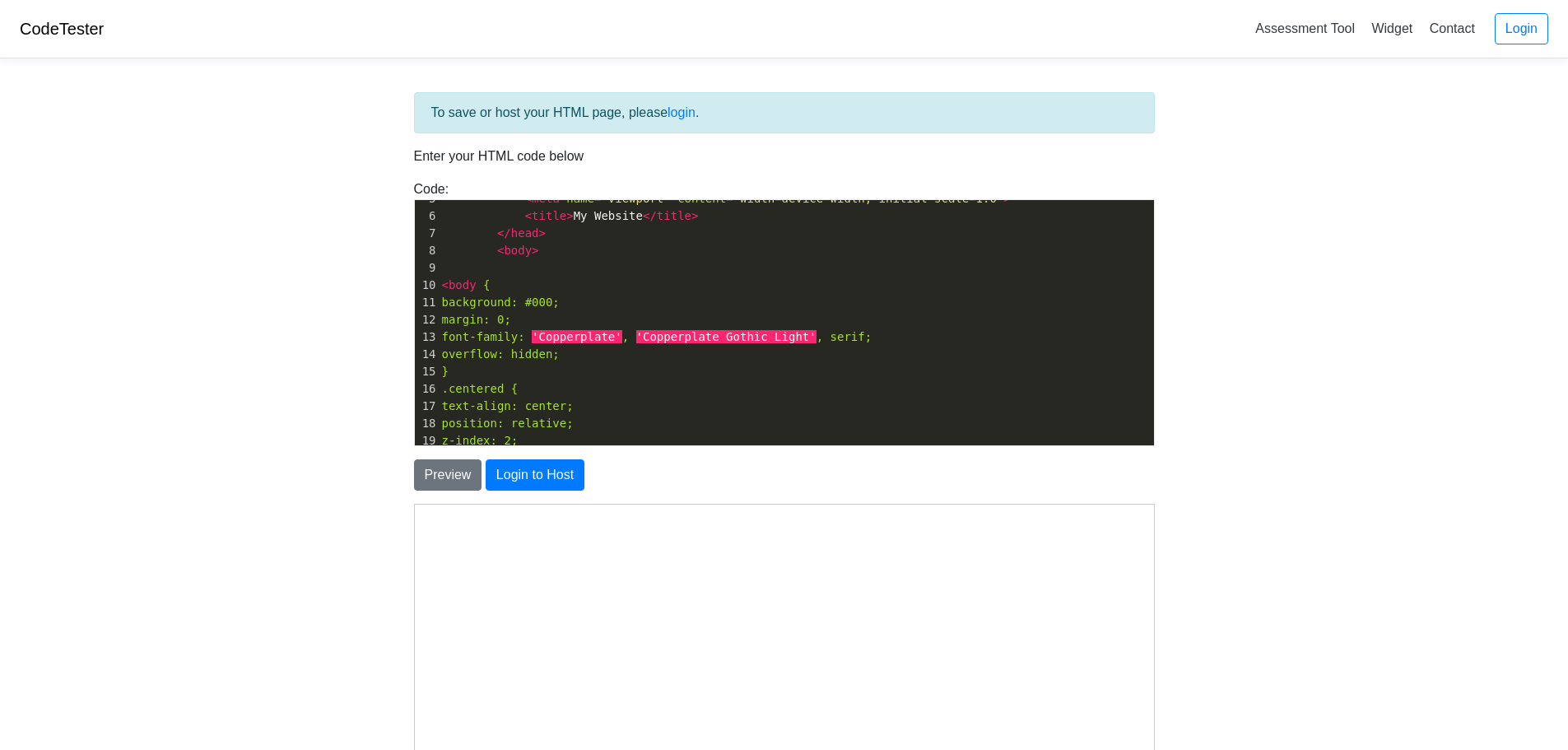
click at [770, 511] on html at bounding box center [782, 507] width 739 height 7
click at [715, 372] on pre "}" at bounding box center [796, 372] width 715 height 18
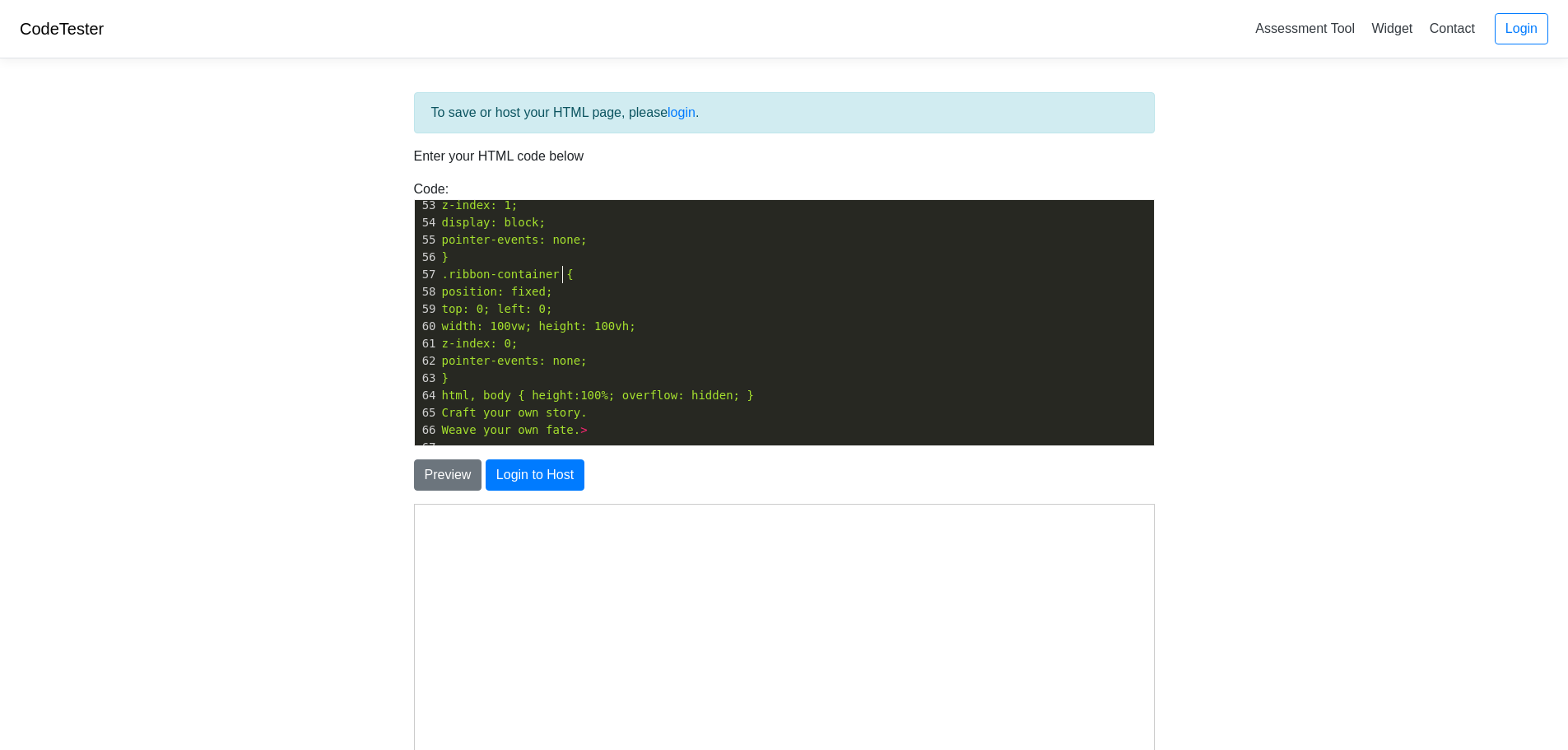
click at [619, 270] on pre ".ribbon-container {" at bounding box center [796, 274] width 715 height 18
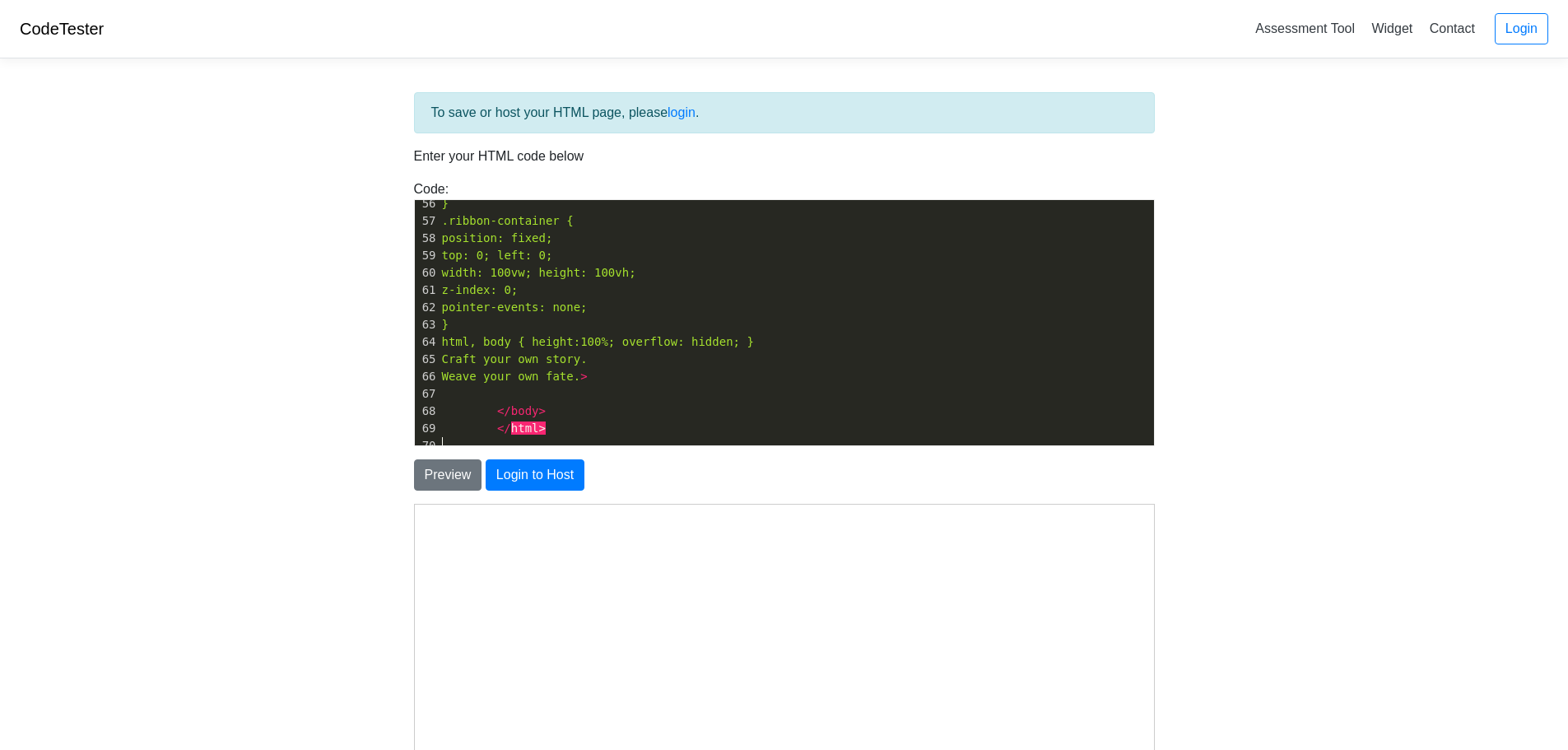
click at [583, 443] on pre "​" at bounding box center [796, 446] width 715 height 18
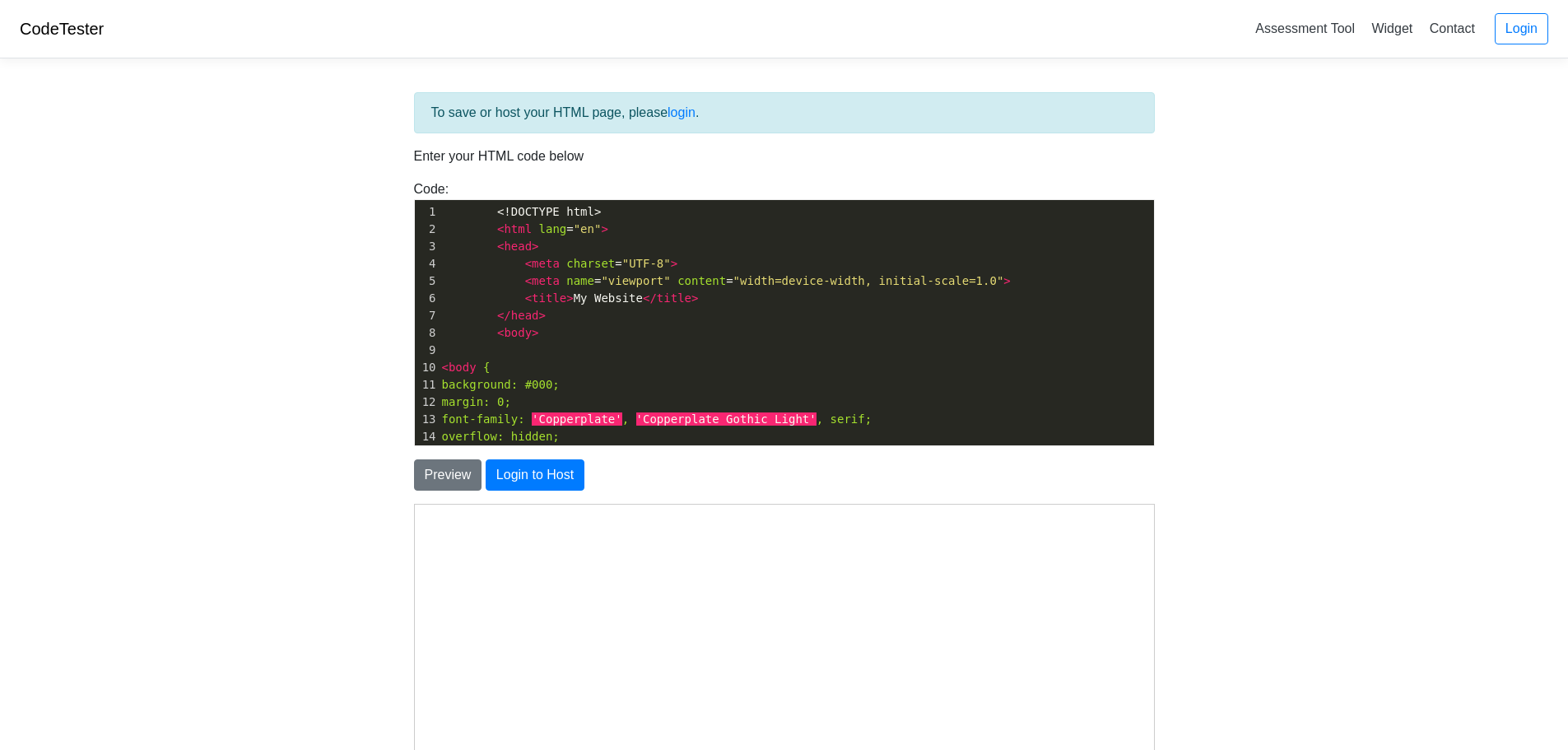
click at [629, 328] on pre "< body >" at bounding box center [796, 333] width 715 height 18
drag, startPoint x: 623, startPoint y: 297, endPoint x: 565, endPoint y: 300, distance: 58.1
click at [565, 300] on span "< title > My Website </ title >" at bounding box center [570, 298] width 257 height 13
type textarea "Landing Page"
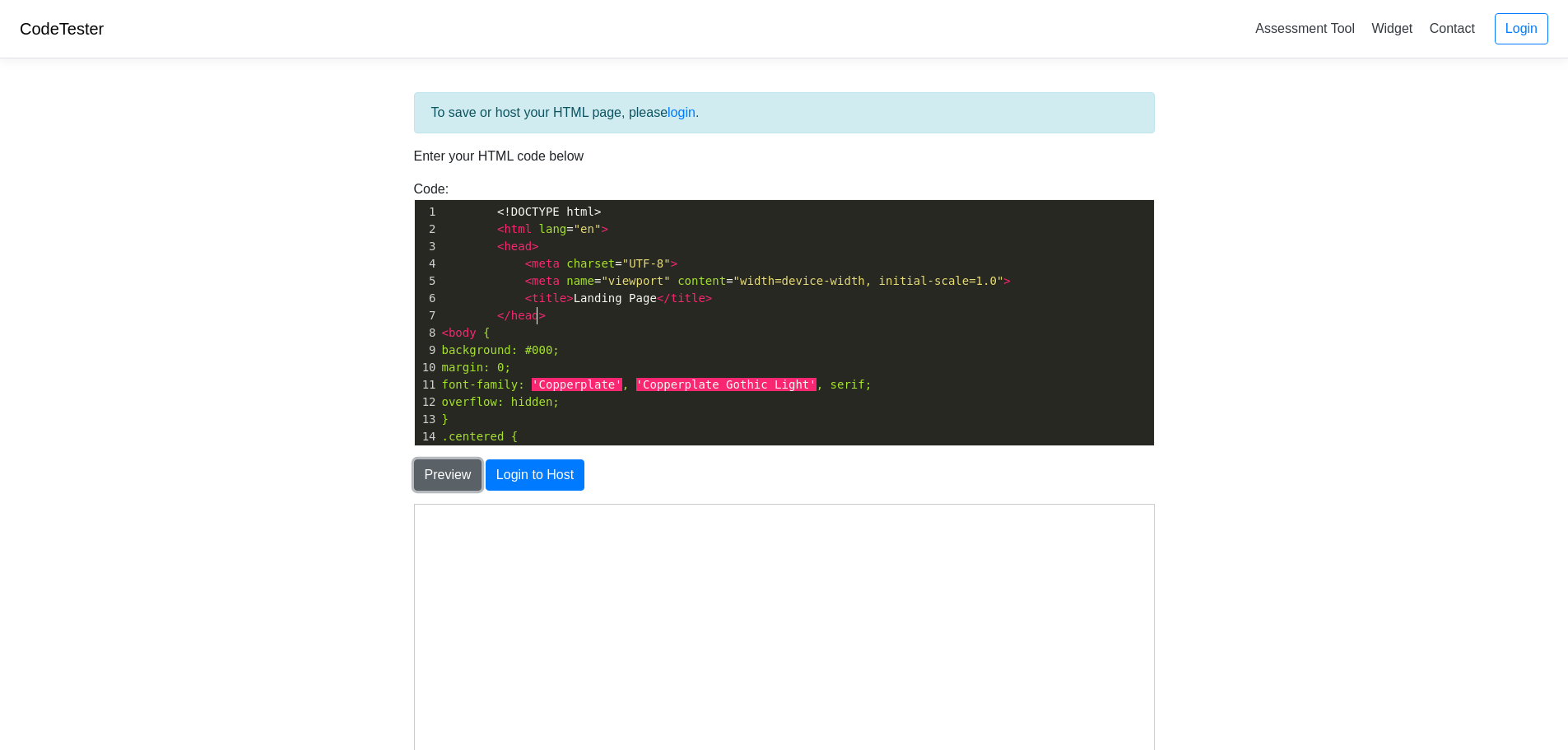
click at [436, 479] on button "Preview" at bounding box center [447, 474] width 68 height 31
click at [447, 462] on button "Preview" at bounding box center [447, 474] width 68 height 31
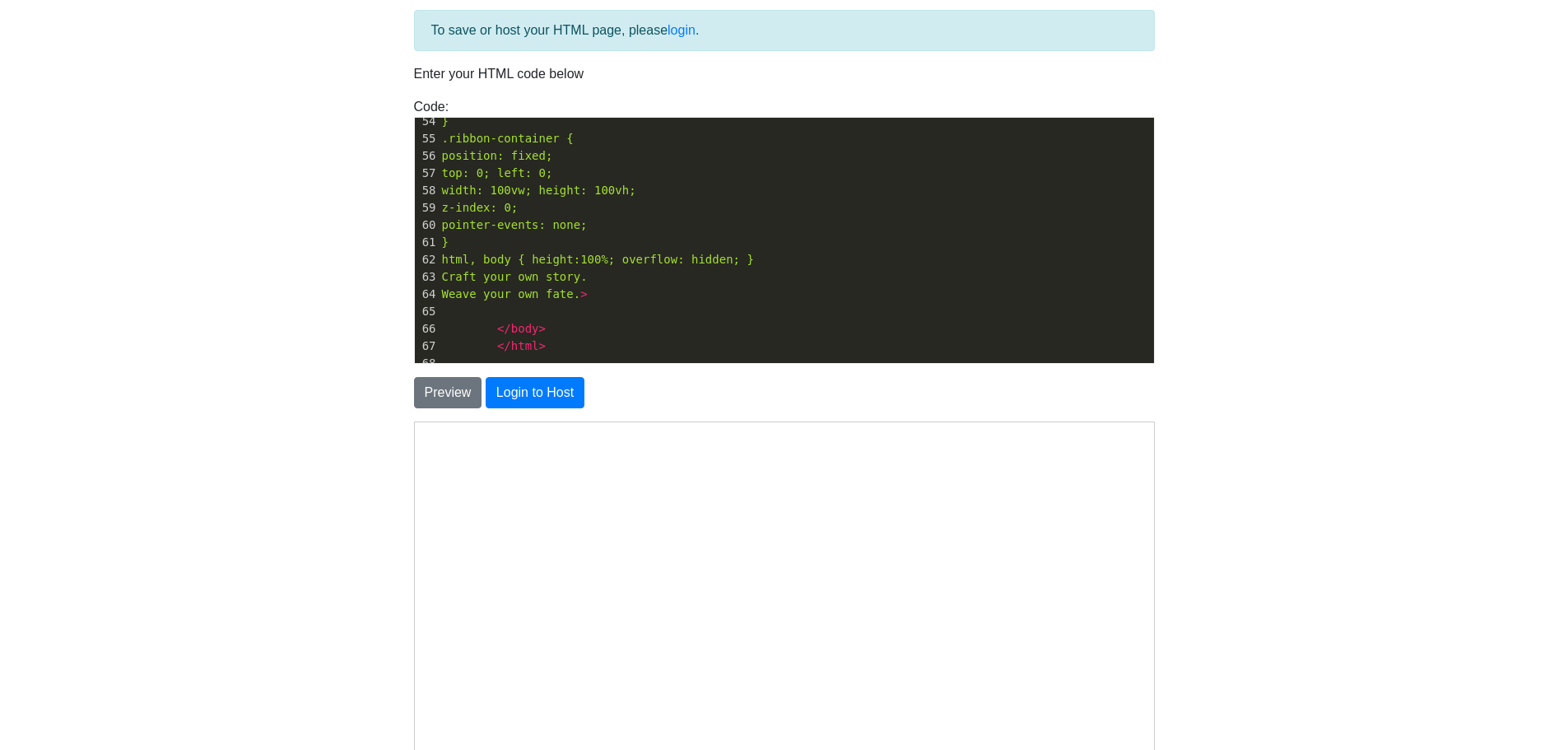
click at [634, 295] on pre "Weave your own fate. >" at bounding box center [796, 294] width 715 height 18
click at [468, 407] on button "Preview" at bounding box center [447, 392] width 68 height 31
click at [459, 388] on button "Preview" at bounding box center [447, 392] width 68 height 31
click at [613, 325] on pre "</body>" at bounding box center [796, 329] width 715 height 18
click at [511, 327] on span "</body>" at bounding box center [522, 329] width 49 height 13
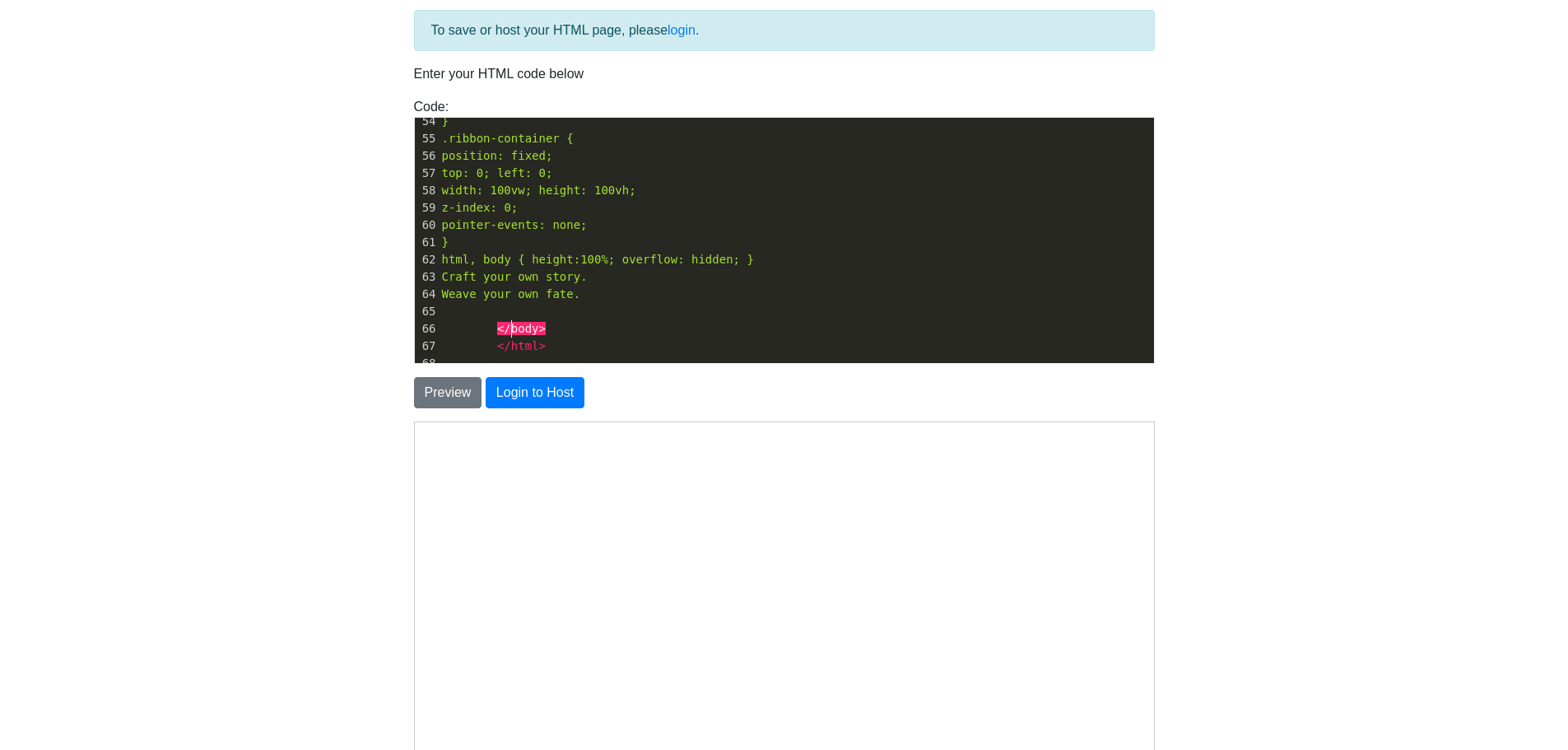
click at [500, 331] on span "</body>" at bounding box center [522, 329] width 49 height 13
click at [433, 388] on button "Preview" at bounding box center [447, 392] width 68 height 31
click at [464, 391] on button "Preview" at bounding box center [447, 392] width 68 height 31
